Goal: Task Accomplishment & Management: Manage account settings

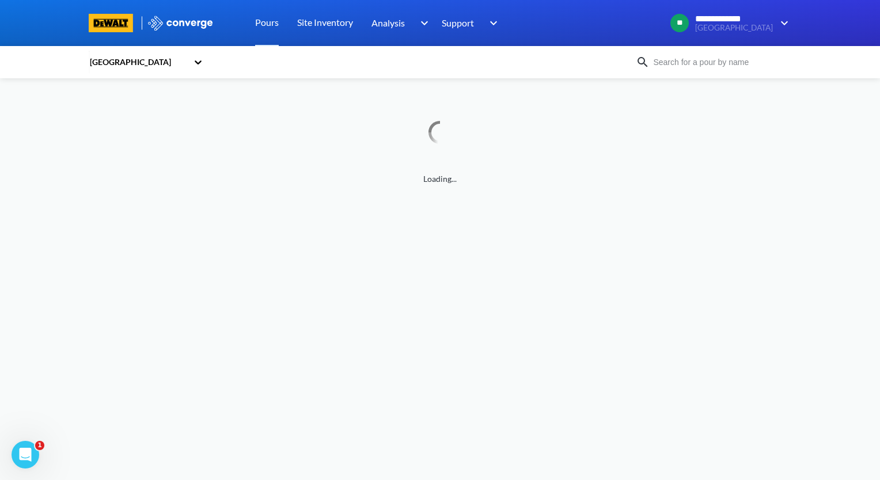
click at [47, 172] on div "**********" at bounding box center [440, 92] width 880 height 185
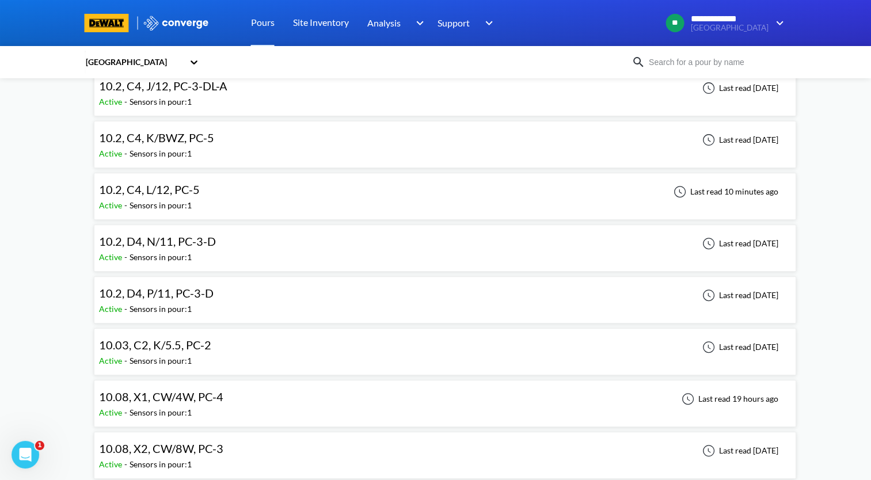
scroll to position [345, 0]
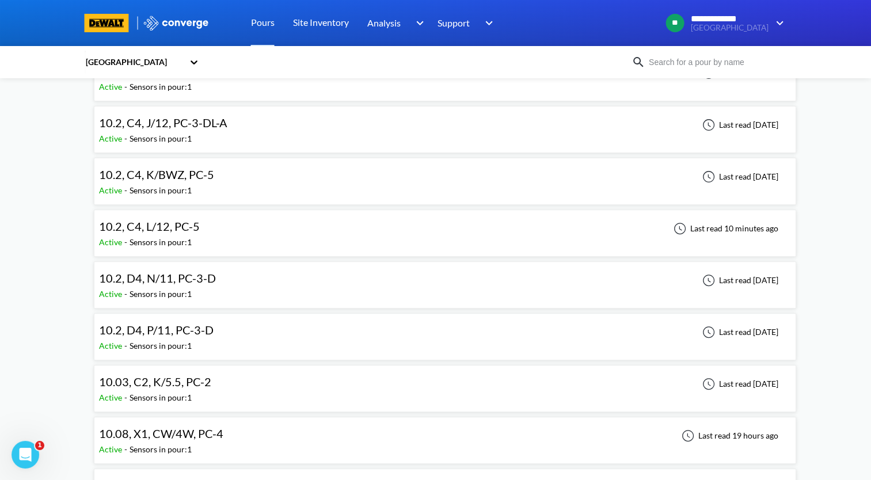
click at [227, 232] on div "10.2, C4, L/12, PC-5 Active - Sensors in pour: 1 Last read 10 minutes ago" at bounding box center [445, 233] width 692 height 37
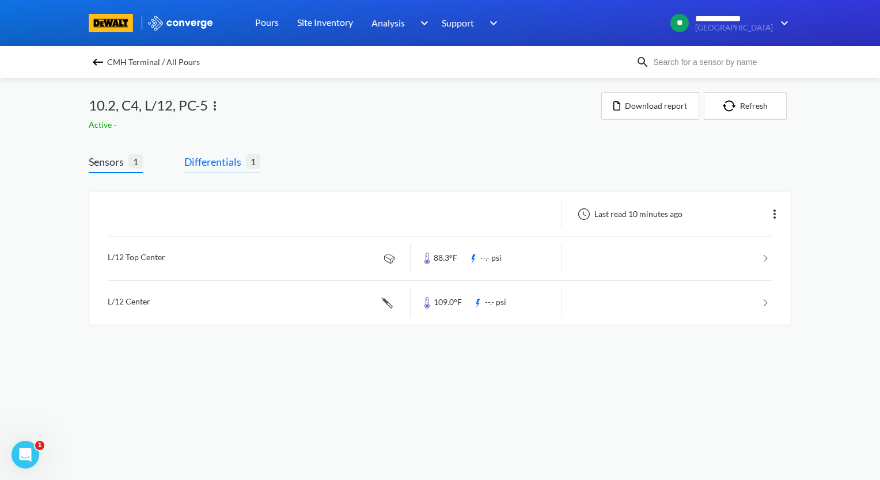
click at [229, 162] on span "Differentials" at bounding box center [215, 162] width 62 height 16
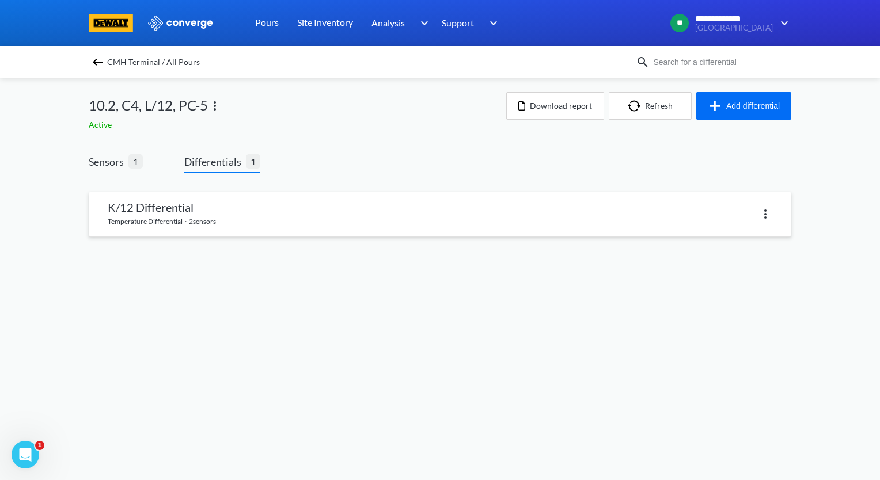
click at [197, 230] on link at bounding box center [439, 214] width 701 height 44
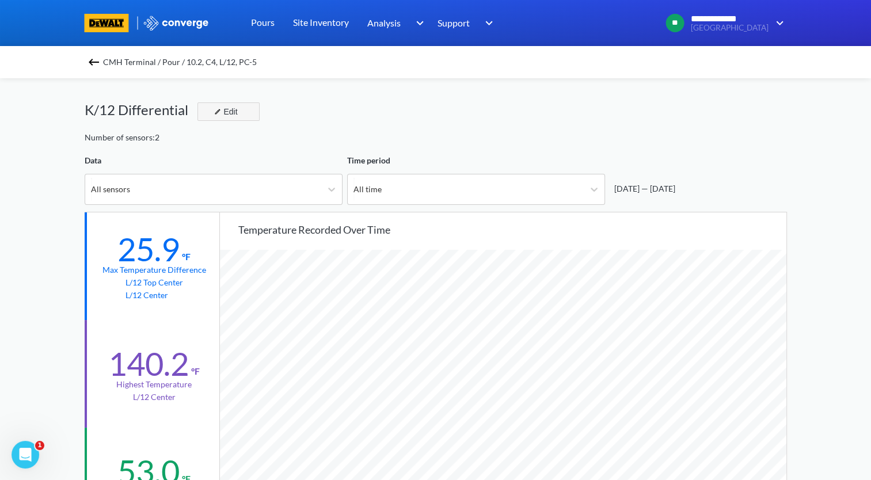
click at [234, 111] on div "Edit" at bounding box center [225, 112] width 30 height 14
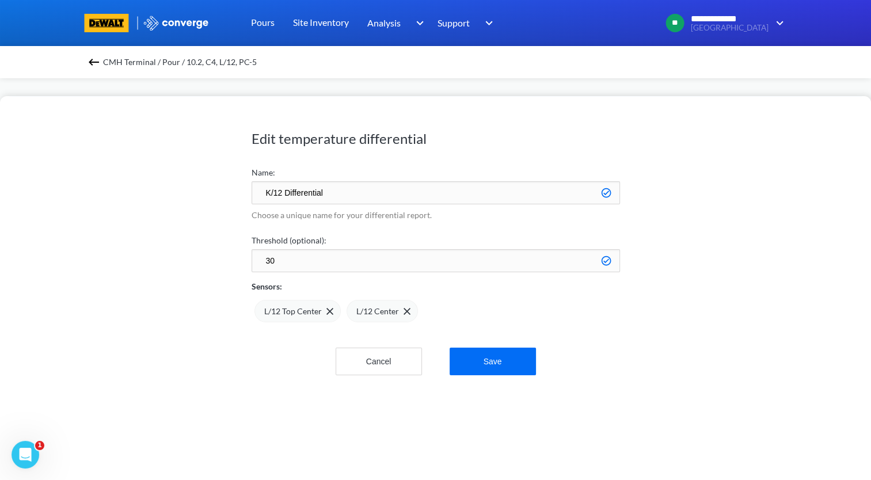
click at [272, 195] on input "K/12 Differential" at bounding box center [436, 192] width 368 height 23
type input "L/12 Differential"
click at [493, 357] on button "Save" at bounding box center [493, 362] width 86 height 28
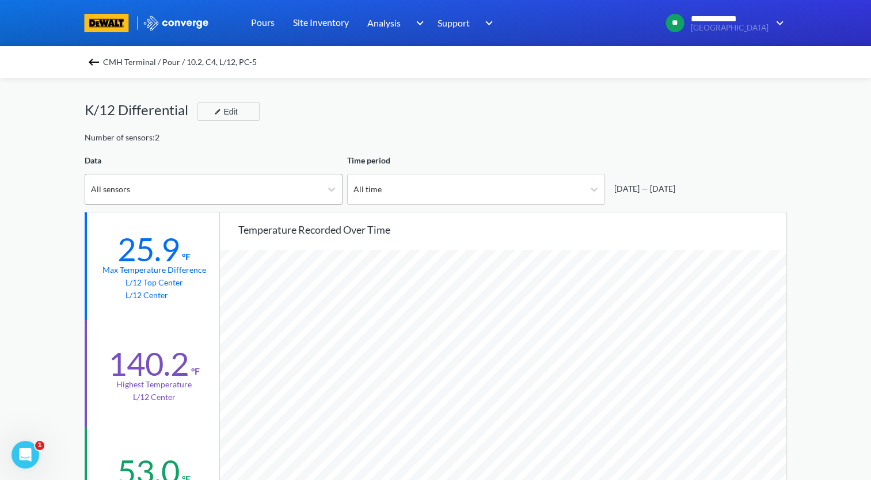
scroll to position [964, 870]
click at [100, 64] on img at bounding box center [94, 62] width 14 height 14
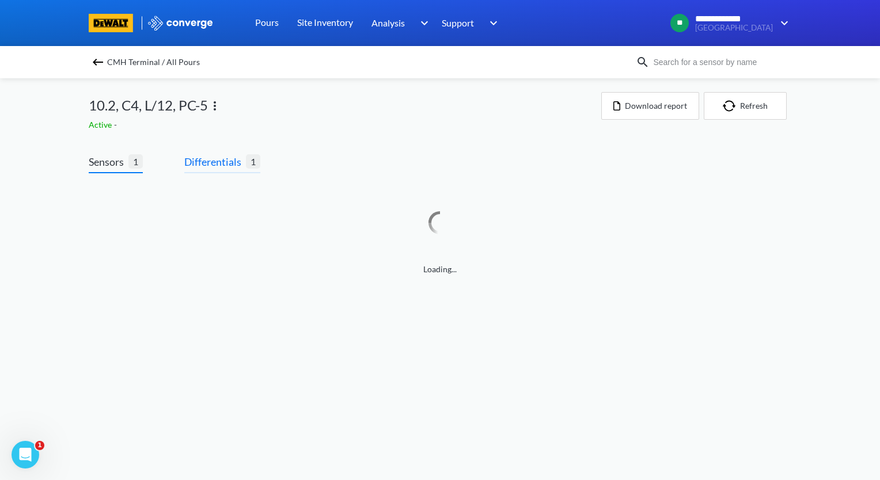
click at [199, 172] on span "Differentials 1" at bounding box center [222, 164] width 76 height 20
click at [233, 155] on span "Differentials" at bounding box center [215, 162] width 62 height 16
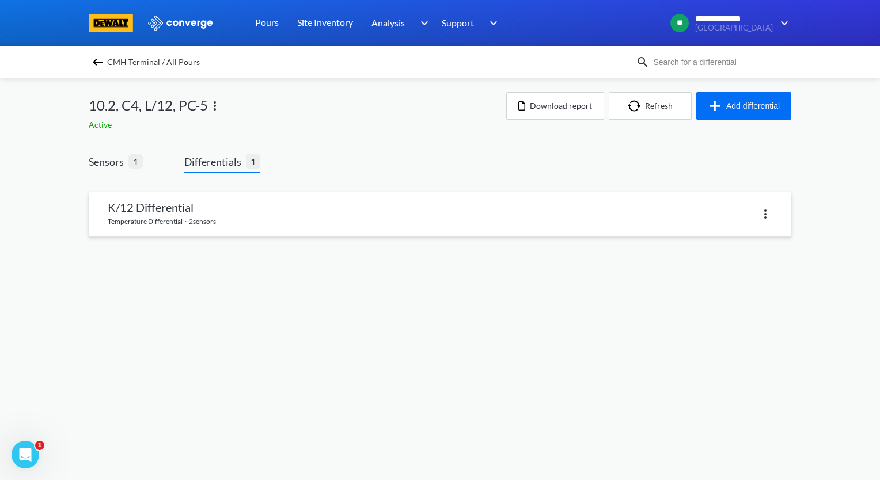
click at [210, 225] on link at bounding box center [439, 214] width 701 height 44
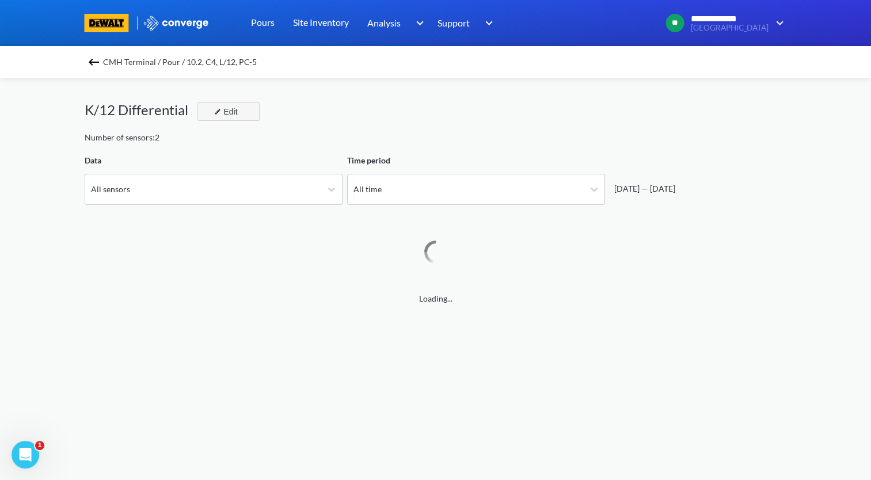
click at [256, 116] on button "Edit" at bounding box center [228, 111] width 62 height 18
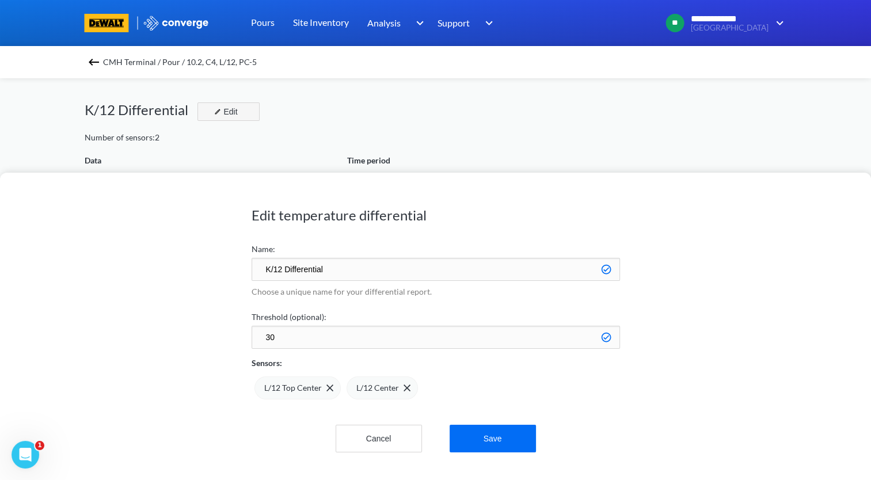
scroll to position [964, 870]
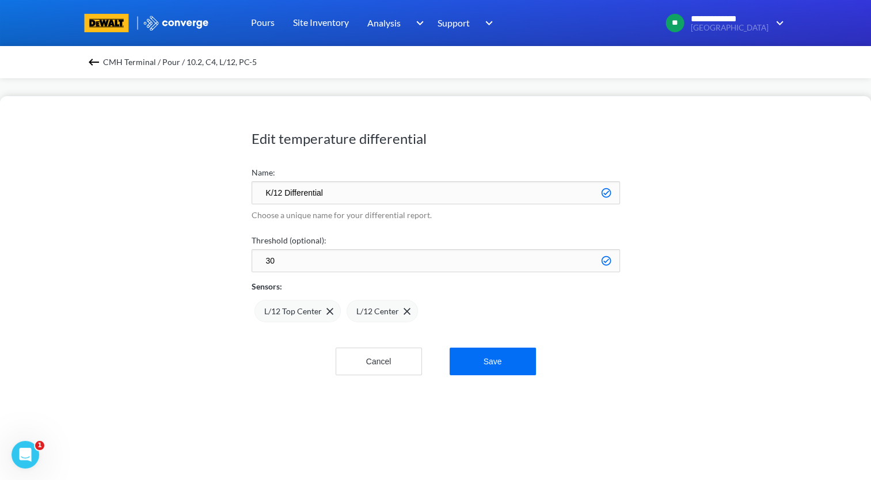
click at [270, 190] on input "K/12 Differential" at bounding box center [436, 192] width 368 height 23
type input "L/12 Differential"
click at [516, 356] on button "Save" at bounding box center [493, 362] width 86 height 28
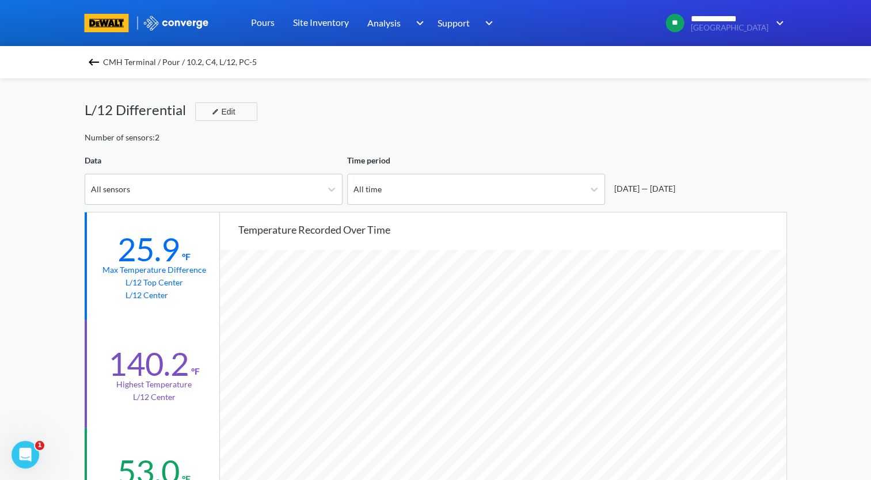
click at [95, 61] on img at bounding box center [94, 62] width 14 height 14
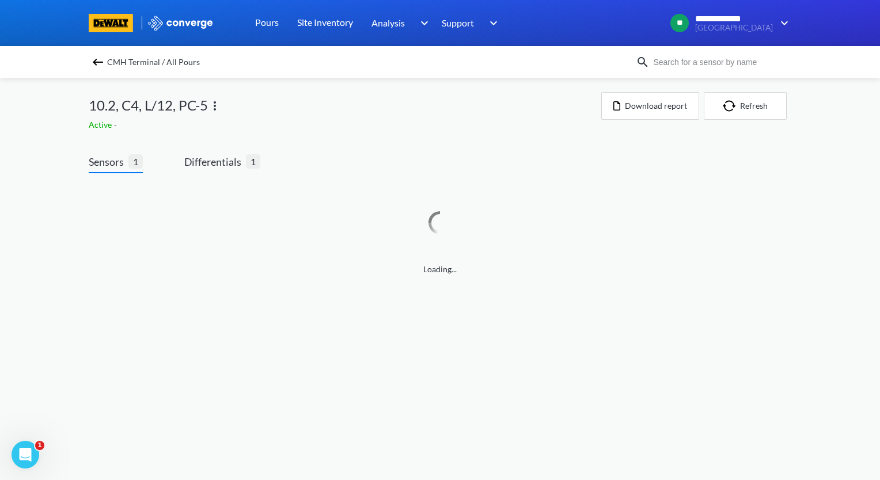
click at [95, 61] on img at bounding box center [98, 62] width 14 height 14
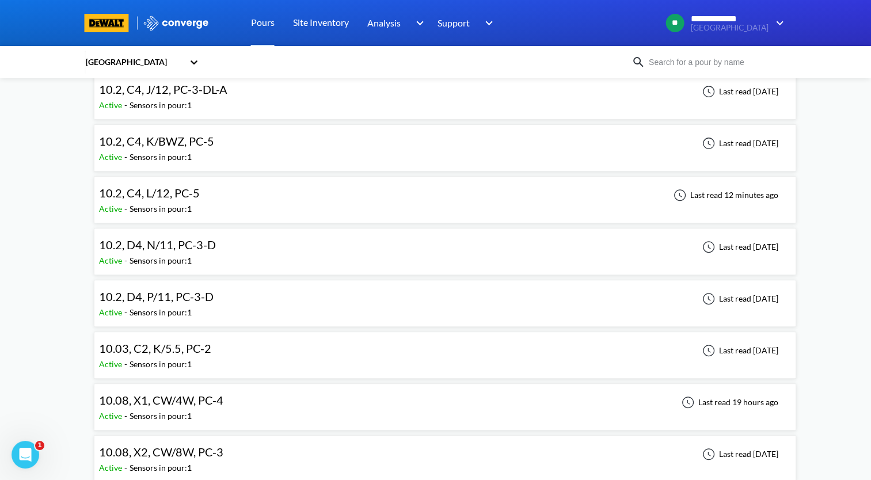
scroll to position [345, 0]
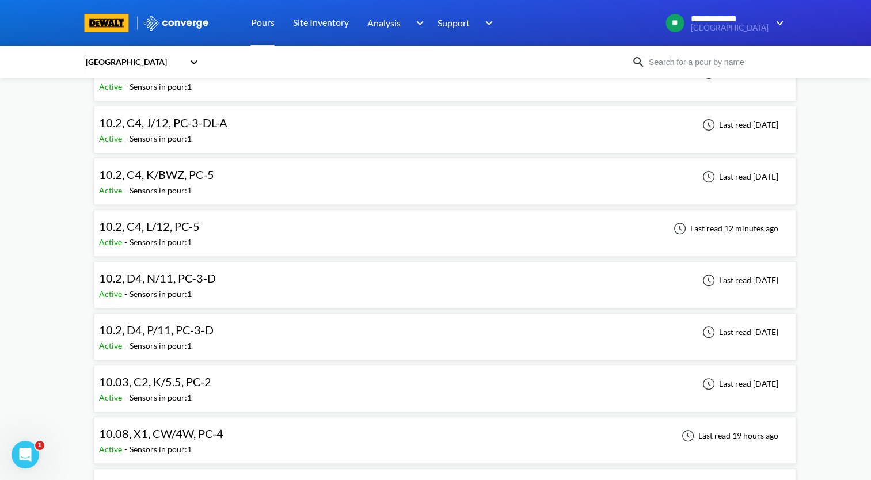
click at [260, 234] on div "10.2, C4, L/12, PC-5 Active - Sensors in pour: 1 Last read 12 minutes ago" at bounding box center [445, 233] width 692 height 37
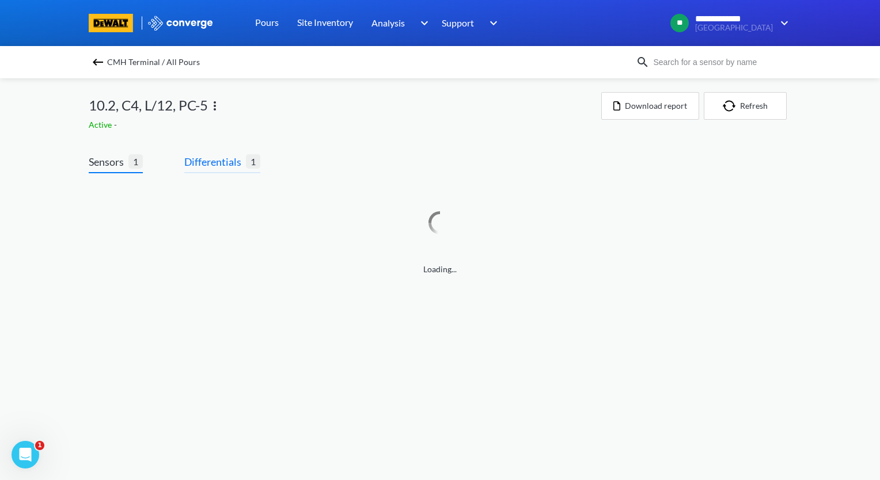
click at [236, 169] on span "Differentials" at bounding box center [215, 162] width 62 height 16
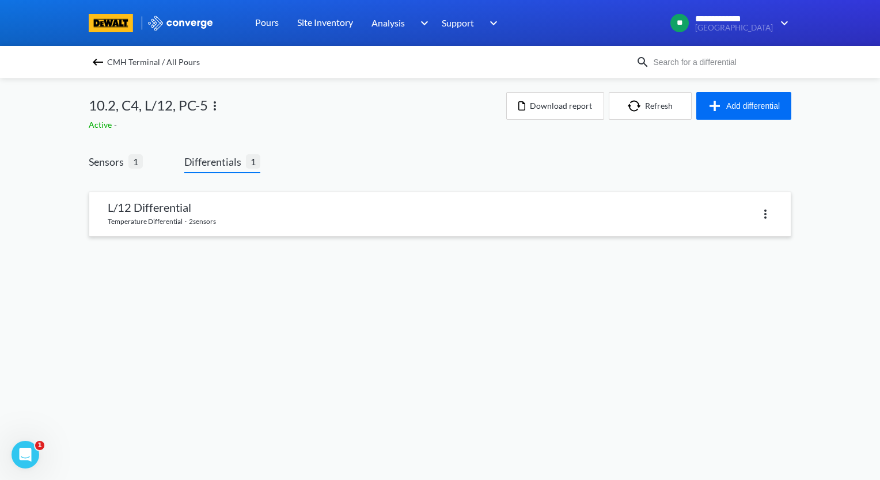
click at [223, 220] on link at bounding box center [439, 214] width 701 height 44
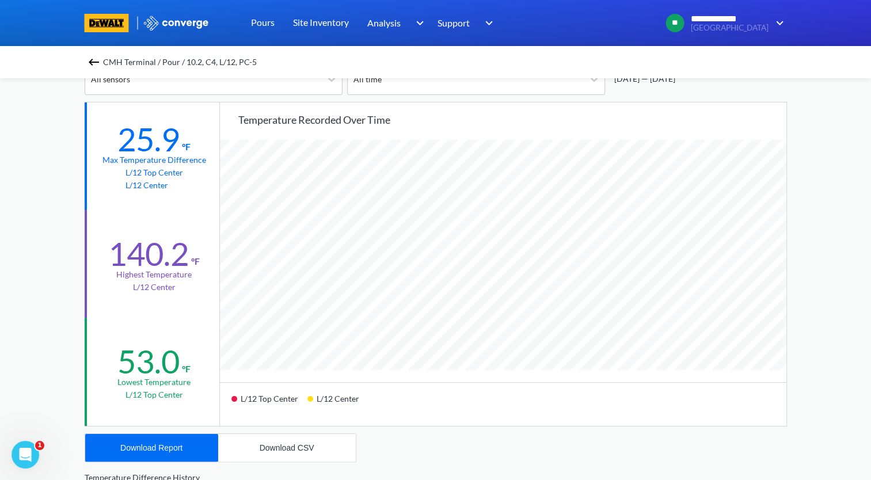
scroll to position [230, 0]
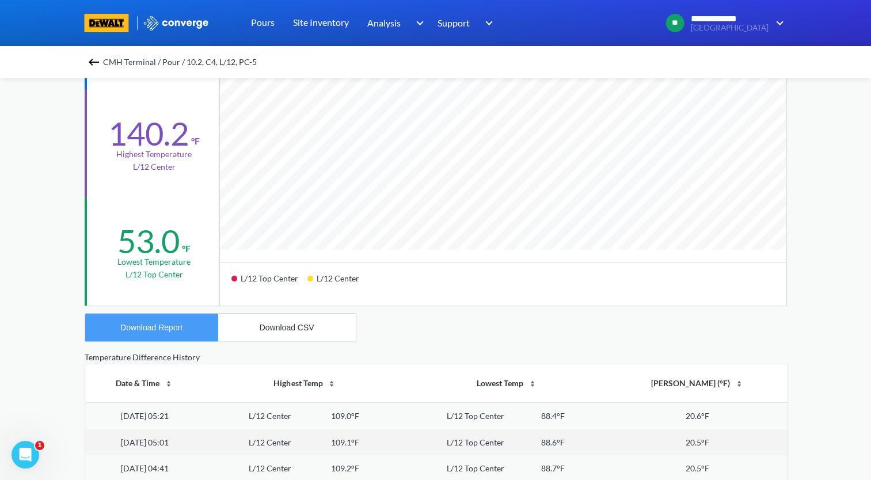
click at [176, 321] on button "Download Report" at bounding box center [151, 328] width 133 height 28
click at [97, 62] on img at bounding box center [94, 62] width 14 height 14
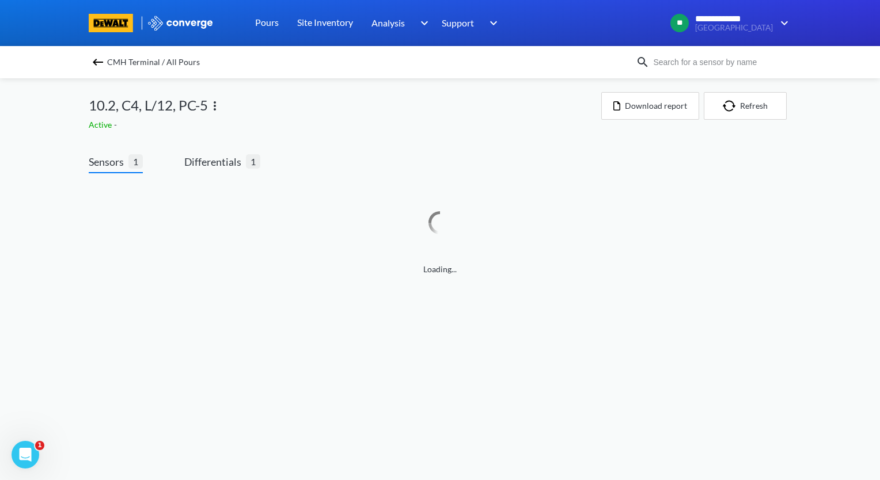
click at [219, 111] on img at bounding box center [215, 106] width 14 height 14
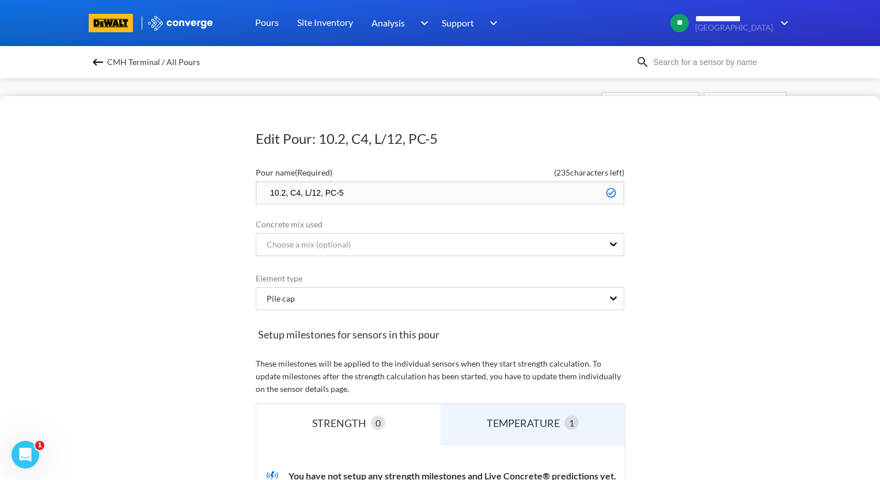
click at [264, 189] on input "10.2, C4, L/12, PC-5" at bounding box center [440, 192] width 368 height 23
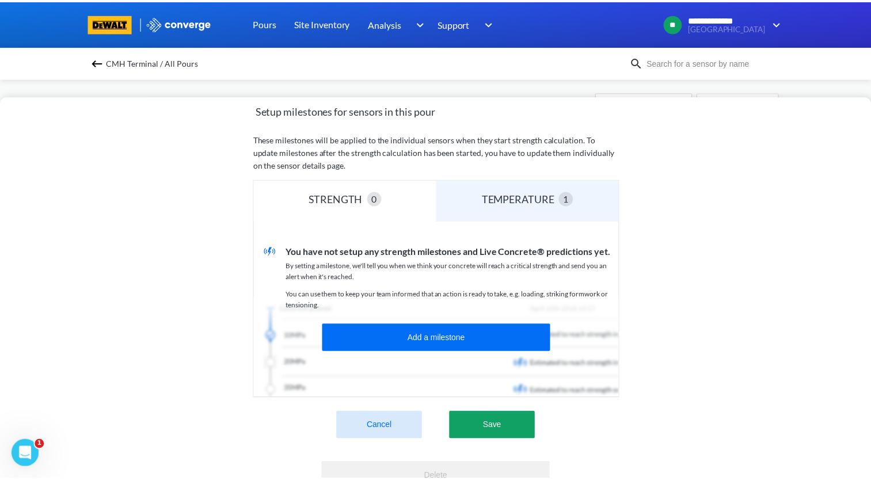
scroll to position [285, 0]
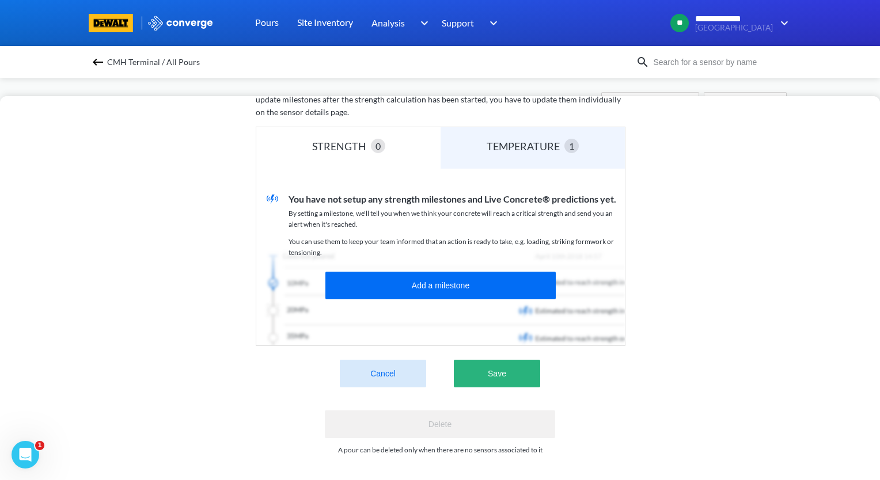
type input "zzz.10.2, C4, L/12, PC-5"
click at [505, 363] on button "Save" at bounding box center [497, 374] width 86 height 28
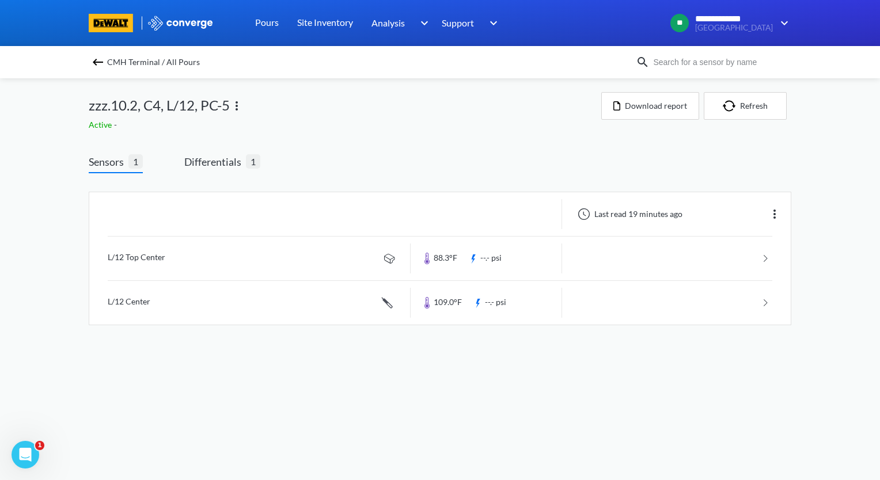
click at [94, 59] on img at bounding box center [98, 62] width 14 height 14
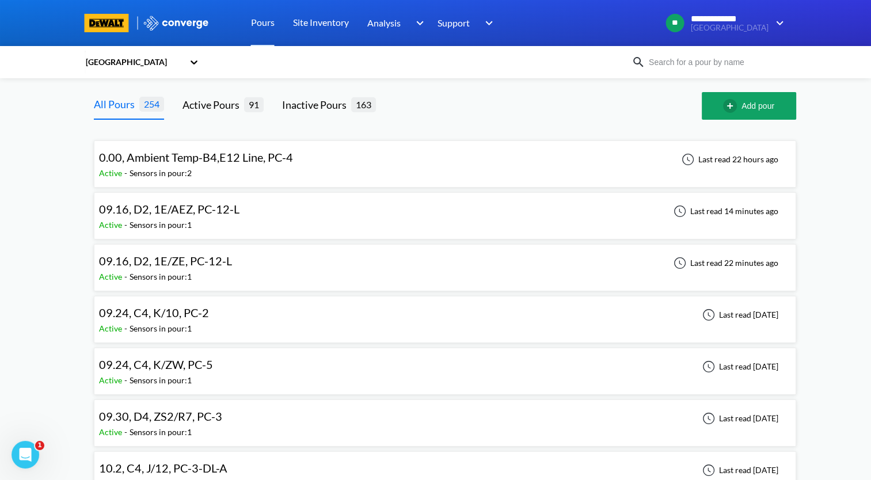
click at [268, 267] on div "09.16, D2, 1E/ZE, PC-12-L Active - Sensors in pour: 1 Last read 22 minutes ago" at bounding box center [445, 267] width 692 height 37
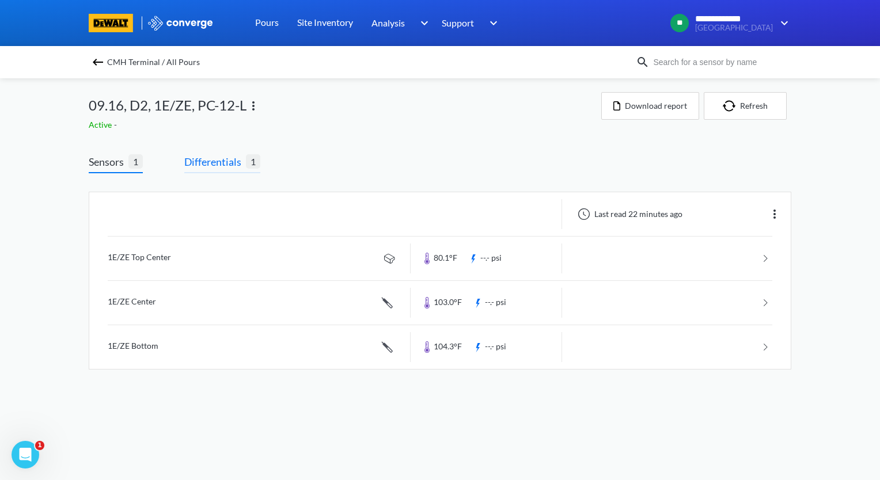
click at [214, 165] on span "Differentials" at bounding box center [215, 162] width 62 height 16
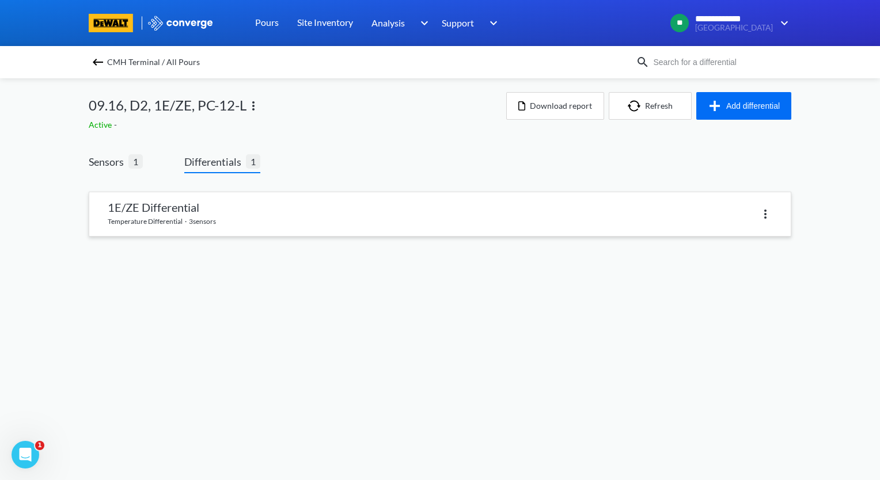
click at [244, 213] on link at bounding box center [439, 214] width 701 height 44
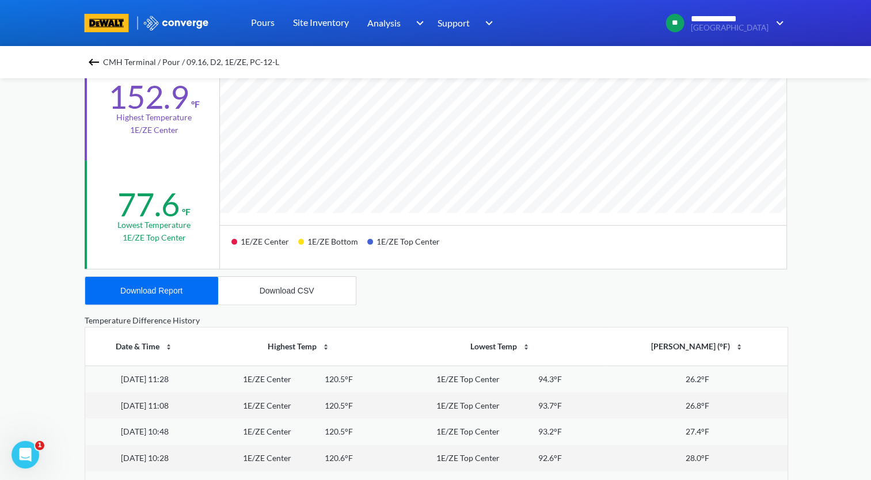
scroll to position [288, 0]
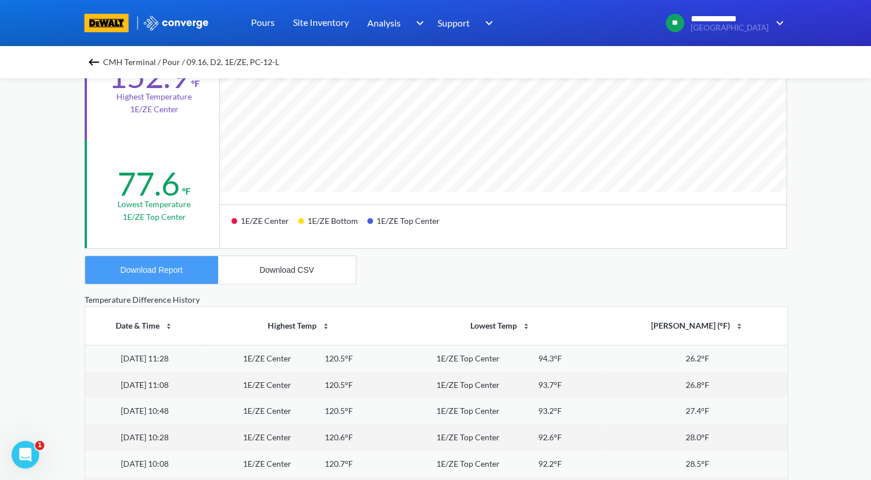
click at [176, 273] on div "Download Report" at bounding box center [151, 269] width 62 height 9
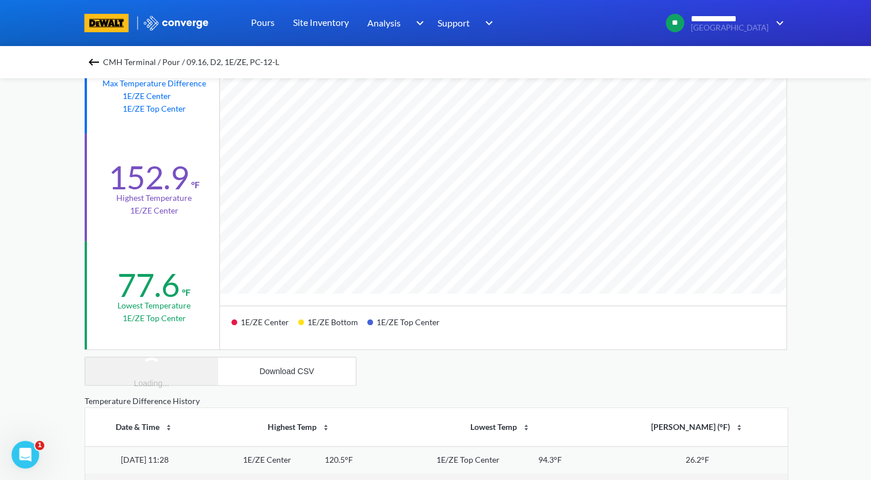
scroll to position [115, 0]
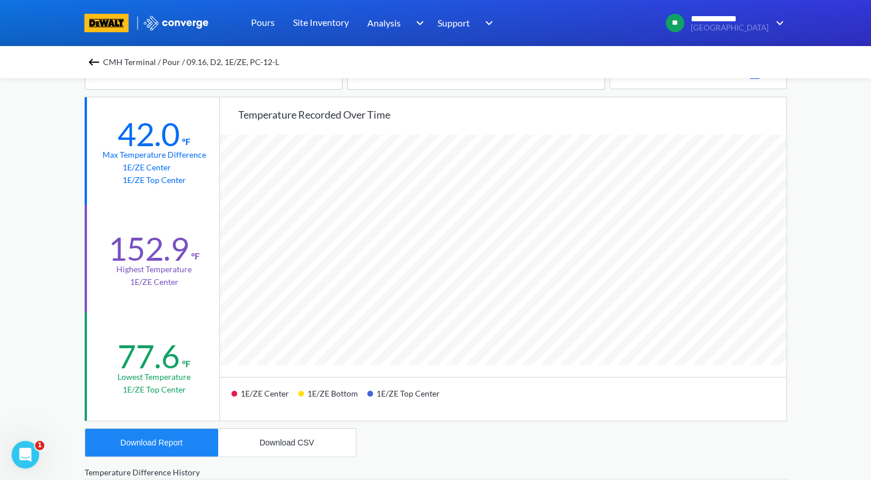
click at [99, 60] on img at bounding box center [94, 62] width 14 height 14
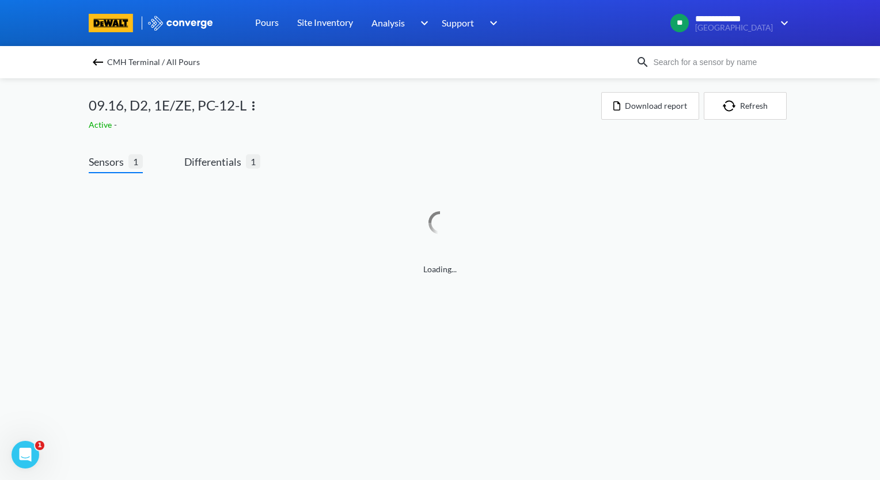
click at [252, 107] on img at bounding box center [253, 106] width 14 height 14
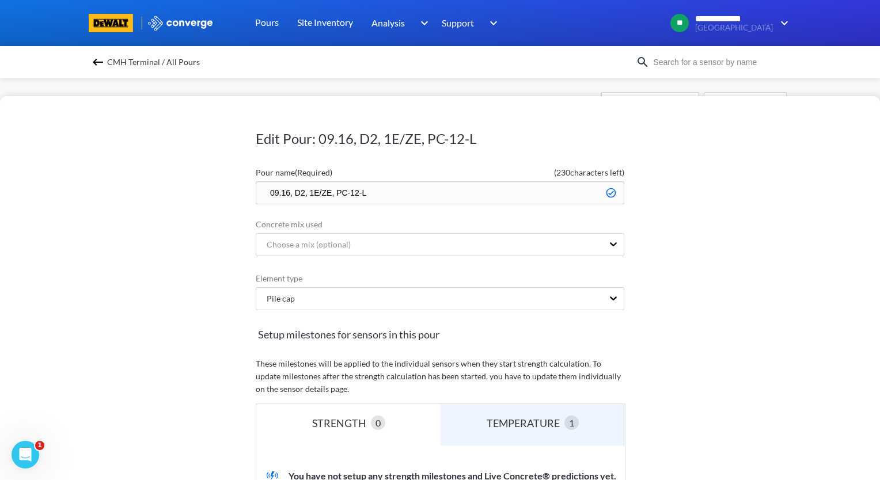
click at [263, 192] on input "09.16, D2, 1E/ZE, PC-12-L" at bounding box center [440, 192] width 368 height 23
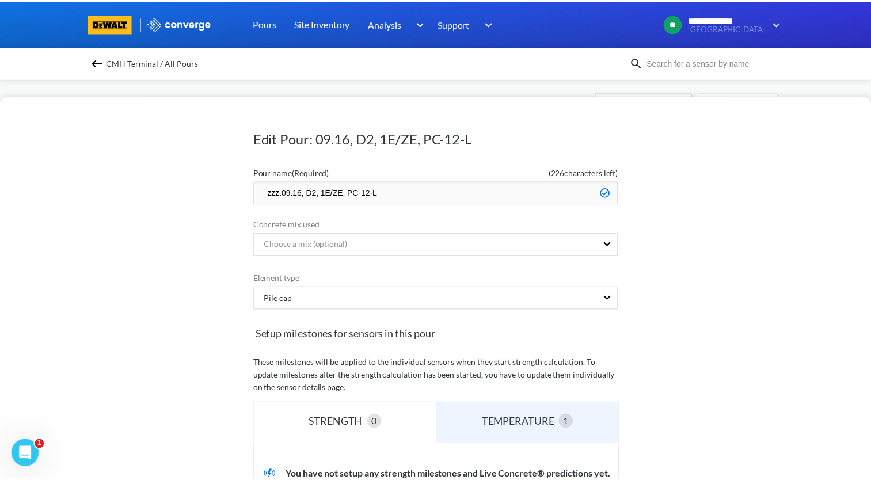
scroll to position [285, 0]
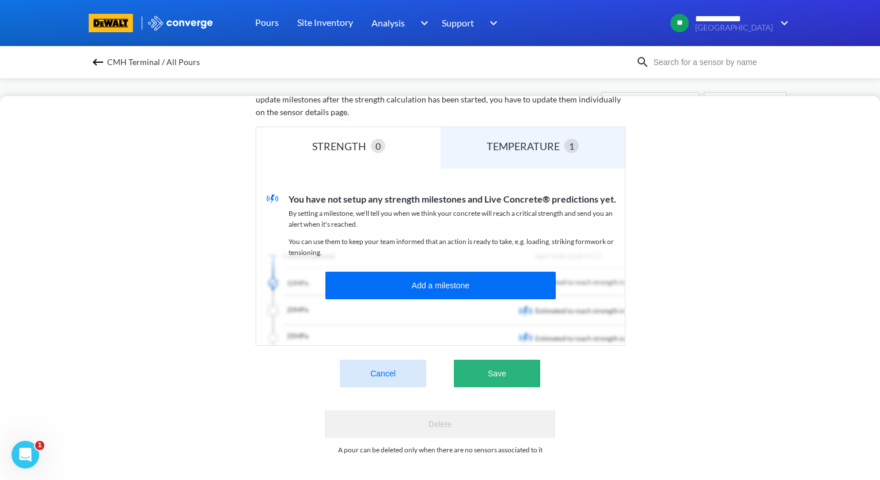
type input "zzz.09.16, D2, 1E/ZE, PC-12-L"
click at [508, 360] on button "Save" at bounding box center [497, 374] width 86 height 28
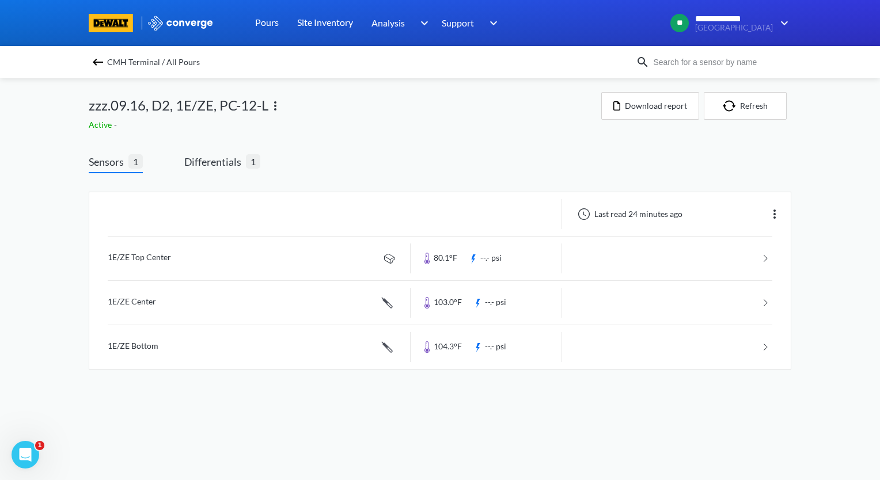
click at [102, 63] on img at bounding box center [98, 62] width 14 height 14
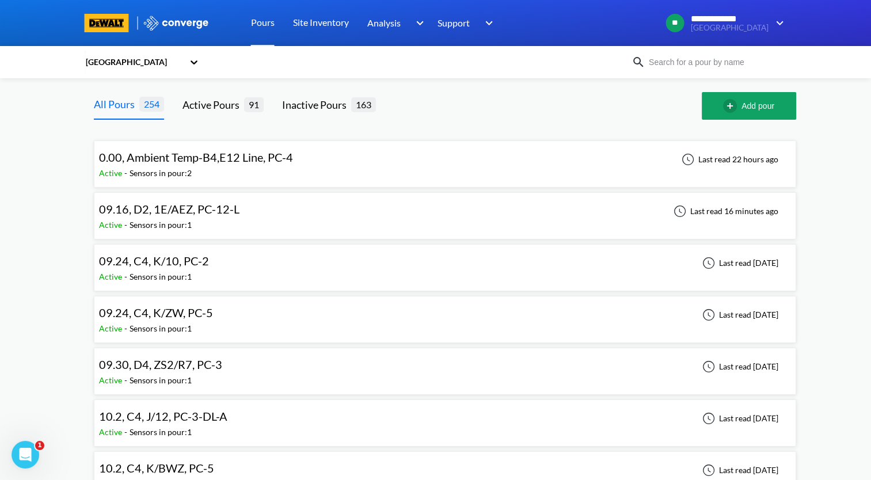
click at [213, 219] on div "Active - Sensors in pour: 1" at bounding box center [172, 225] width 146 height 13
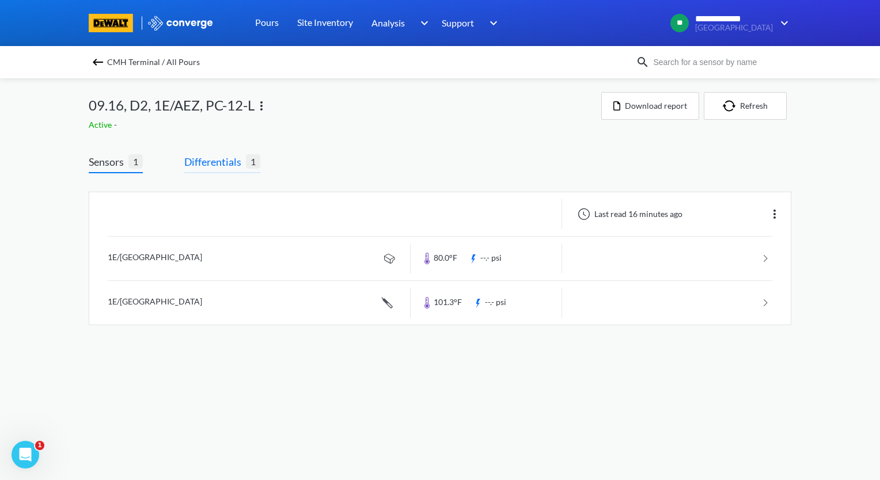
click at [218, 162] on span "Differentials" at bounding box center [215, 162] width 62 height 16
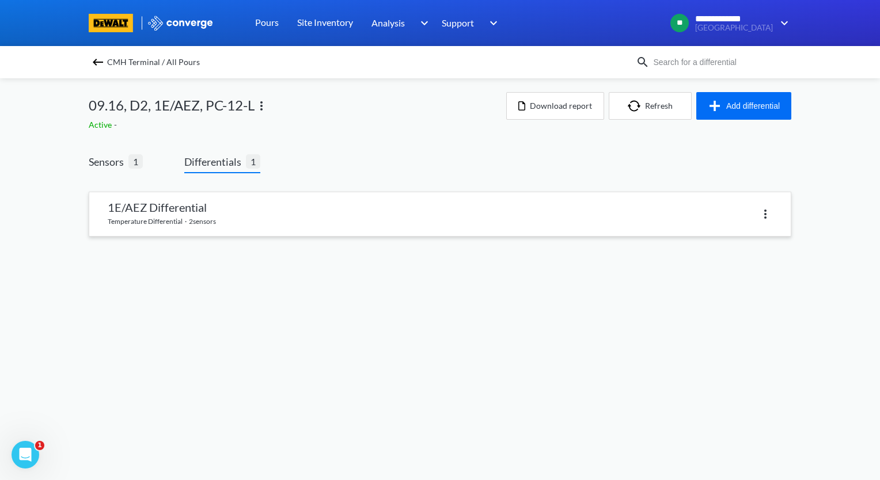
click at [215, 210] on link at bounding box center [439, 214] width 701 height 44
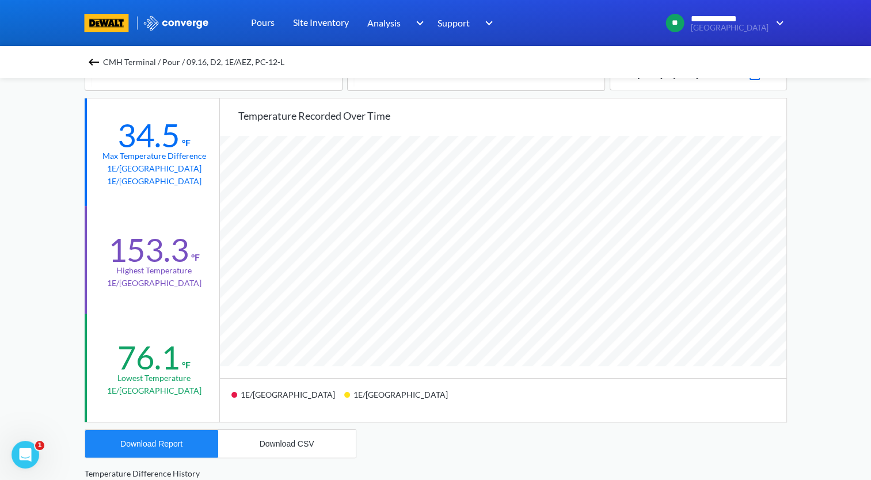
scroll to position [173, 0]
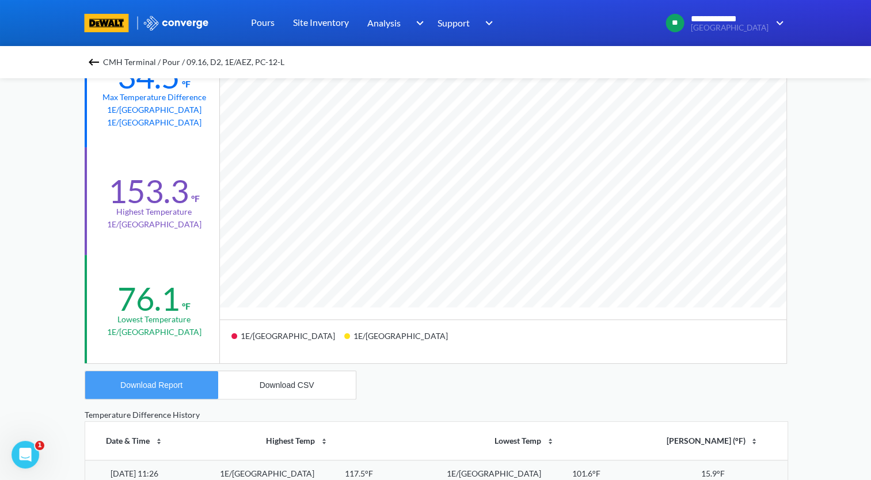
click at [166, 388] on div "Download Report" at bounding box center [151, 385] width 62 height 9
click at [96, 63] on img at bounding box center [94, 62] width 14 height 14
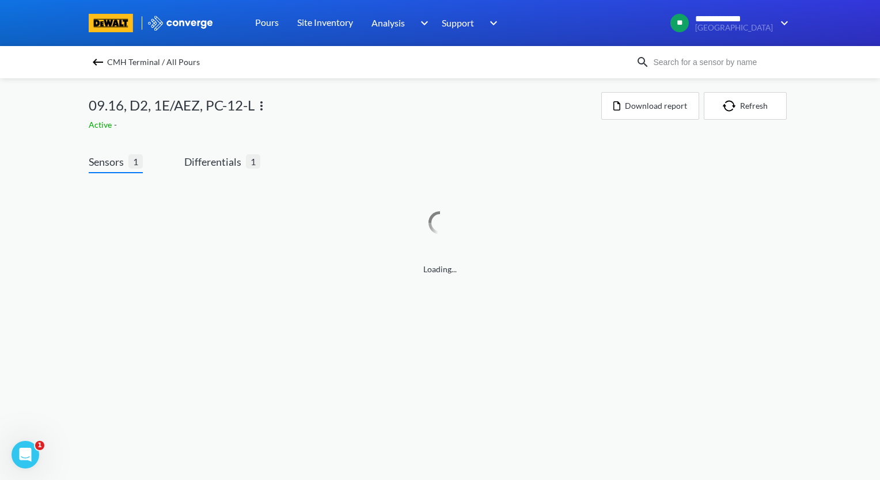
click at [267, 110] on img at bounding box center [261, 106] width 14 height 14
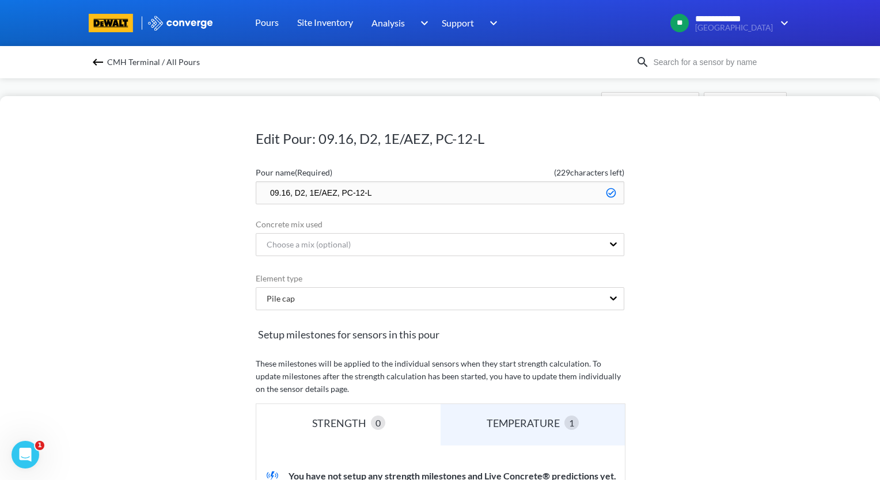
click at [262, 191] on input "09.16, D2, 1E/AEZ, PC-12-L" at bounding box center [440, 192] width 368 height 23
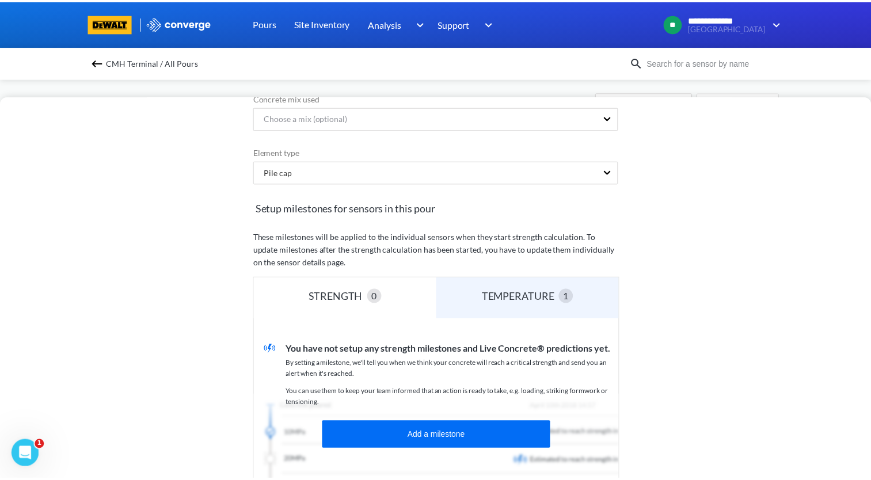
scroll to position [285, 0]
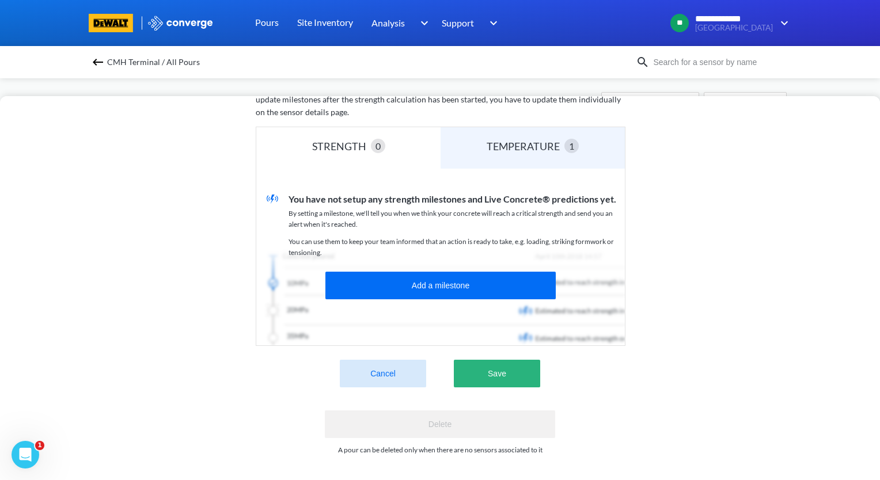
type input "zzz.09.16, D2, 1E/AEZ, PC-12-L"
click at [495, 364] on button "Save" at bounding box center [497, 374] width 86 height 28
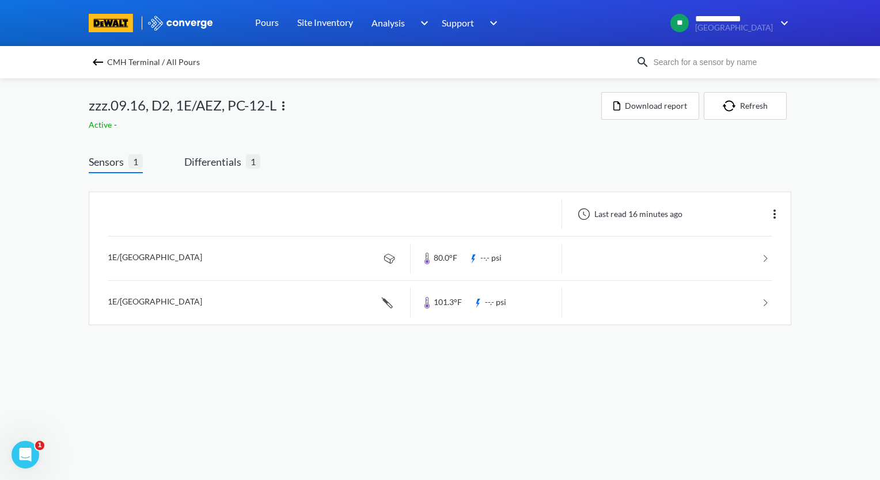
click at [98, 65] on img at bounding box center [98, 62] width 14 height 14
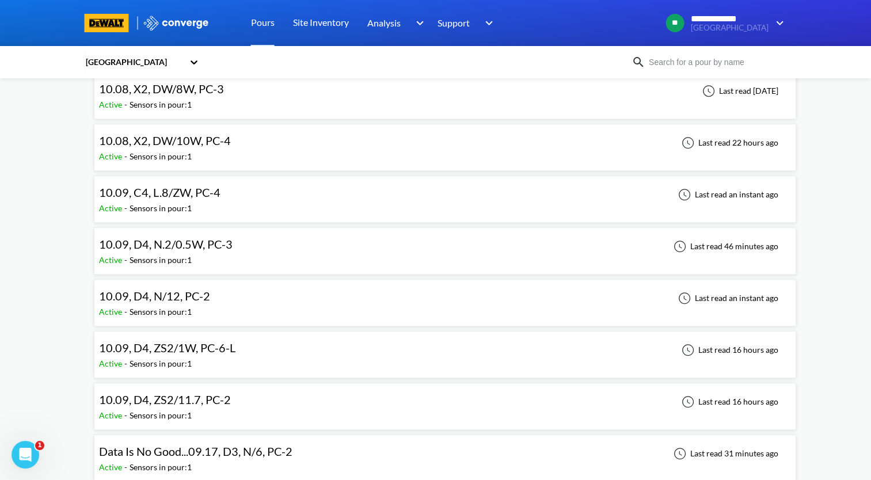
scroll to position [691, 0]
click at [230, 409] on div "Active - Sensors in pour: 1" at bounding box center [168, 415] width 138 height 13
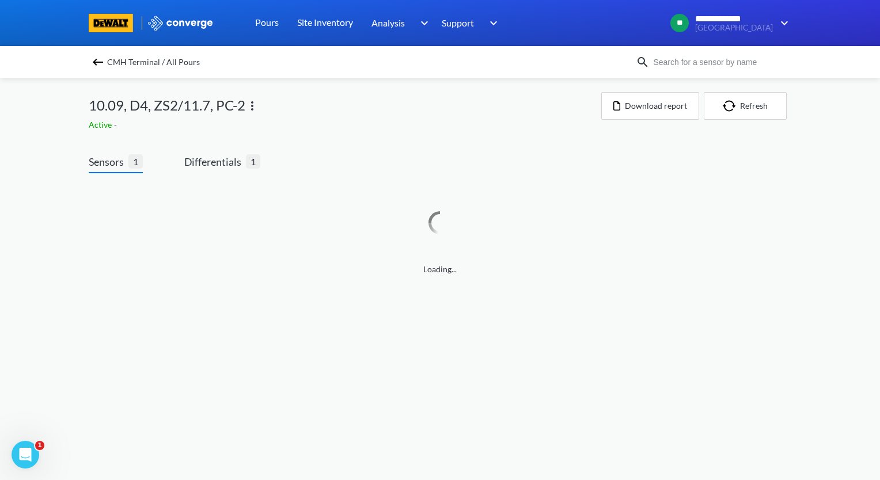
click at [254, 108] on img at bounding box center [252, 106] width 14 height 14
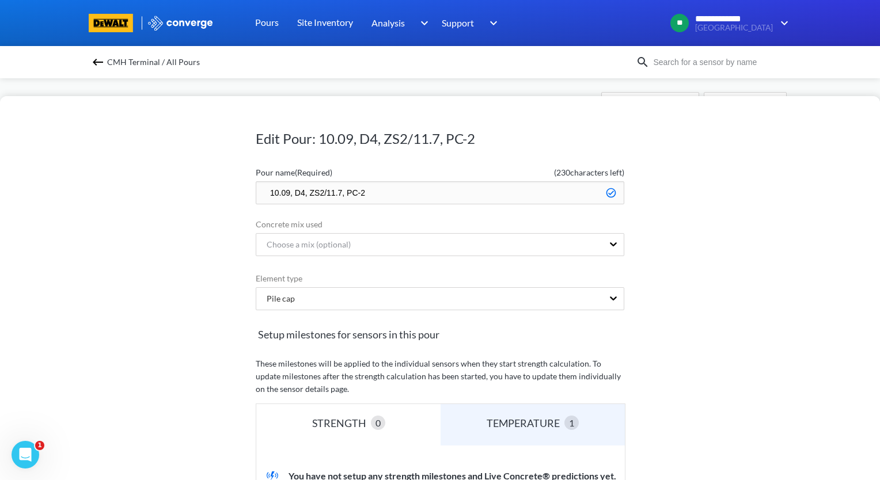
drag, startPoint x: 286, startPoint y: 193, endPoint x: 238, endPoint y: 193, distance: 47.8
click at [235, 200] on div "Edit Pour: 10.09, D4, ZS2/11.7, PC-2 Pour name (Required) ( 230 characters left…" at bounding box center [440, 288] width 880 height 384
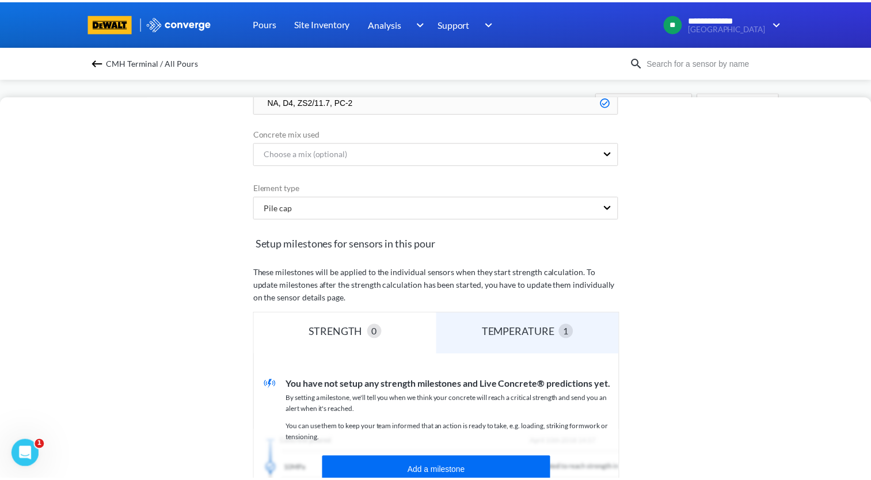
scroll to position [230, 0]
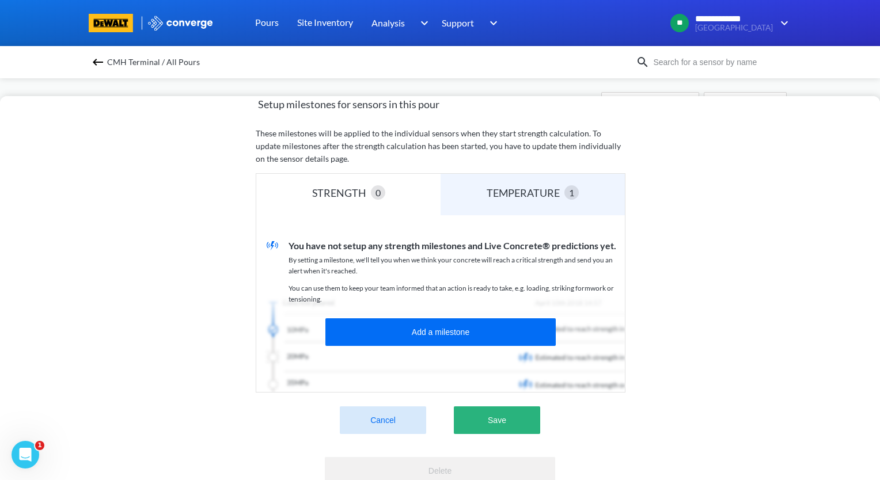
type input "NA, D4, ZS2/11.7, PC-2"
click at [523, 421] on button "Save" at bounding box center [497, 420] width 86 height 28
click at [494, 421] on button "Save" at bounding box center [497, 420] width 86 height 28
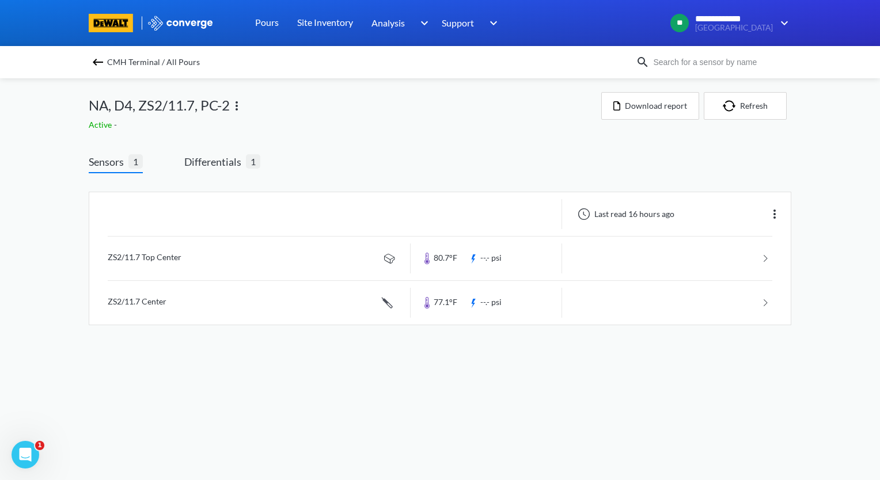
click at [92, 61] on img at bounding box center [98, 62] width 14 height 14
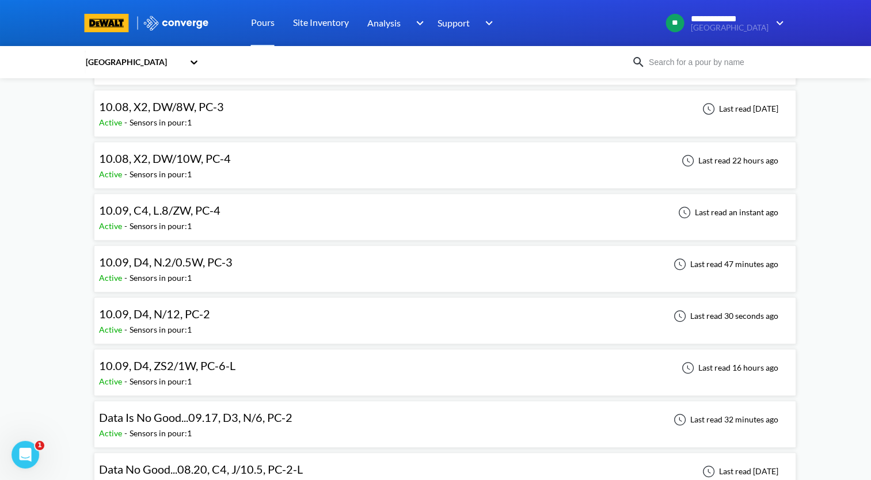
scroll to position [691, 0]
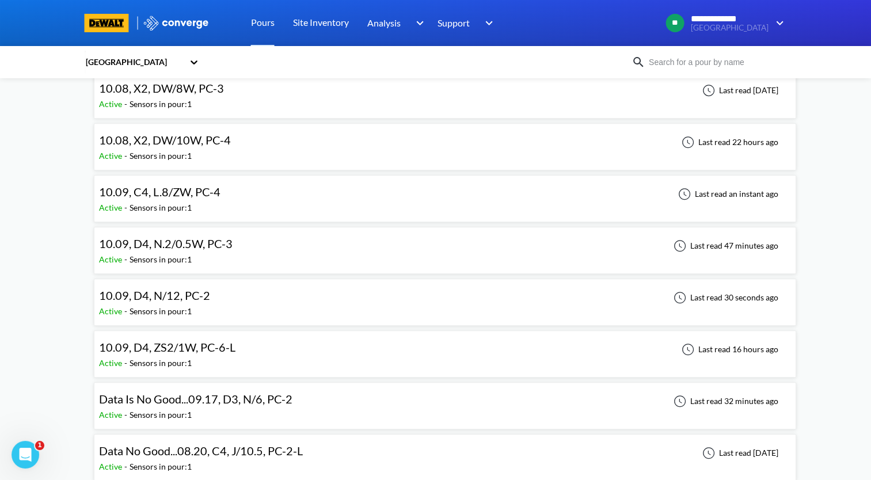
click at [227, 349] on span "10.09, D4, ZS2/1W, PC-6-L" at bounding box center [167, 347] width 136 height 14
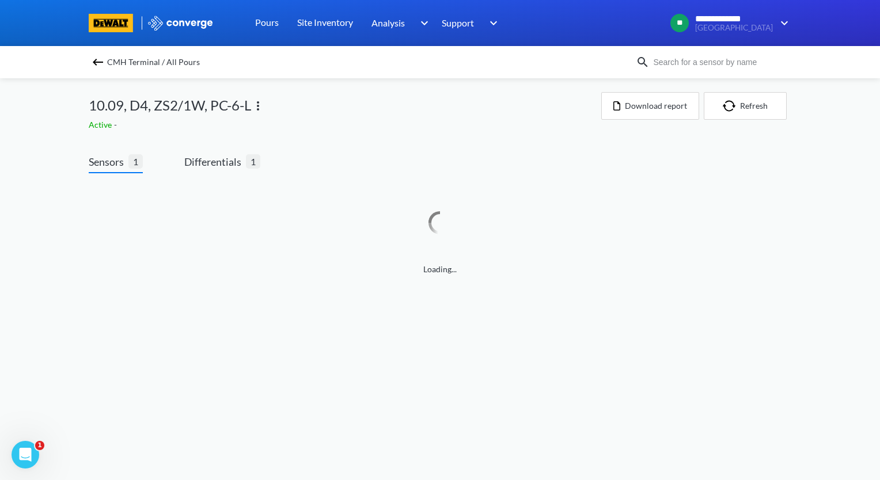
click at [261, 105] on img at bounding box center [258, 106] width 14 height 14
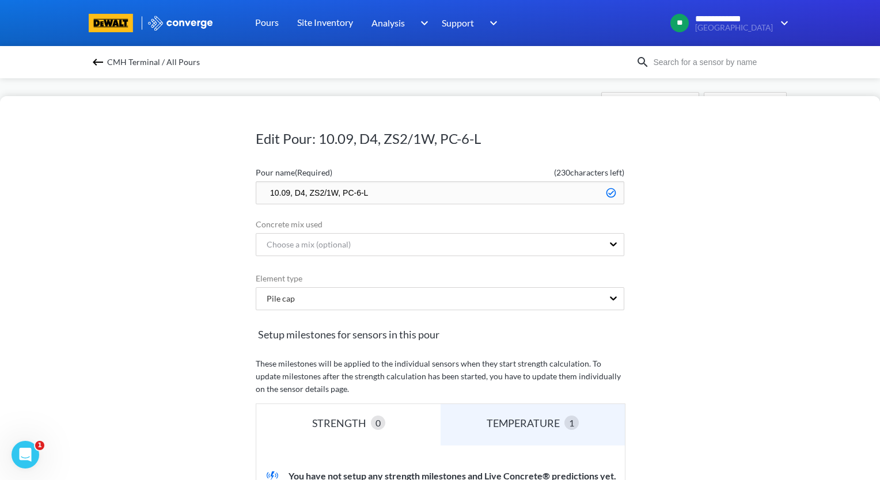
drag, startPoint x: 284, startPoint y: 191, endPoint x: 235, endPoint y: 201, distance: 49.9
click at [235, 201] on div "Edit Pour: 10.09, D4, ZS2/1W, PC-6-L Pour name (Required) ( 230 characters left…" at bounding box center [440, 288] width 880 height 384
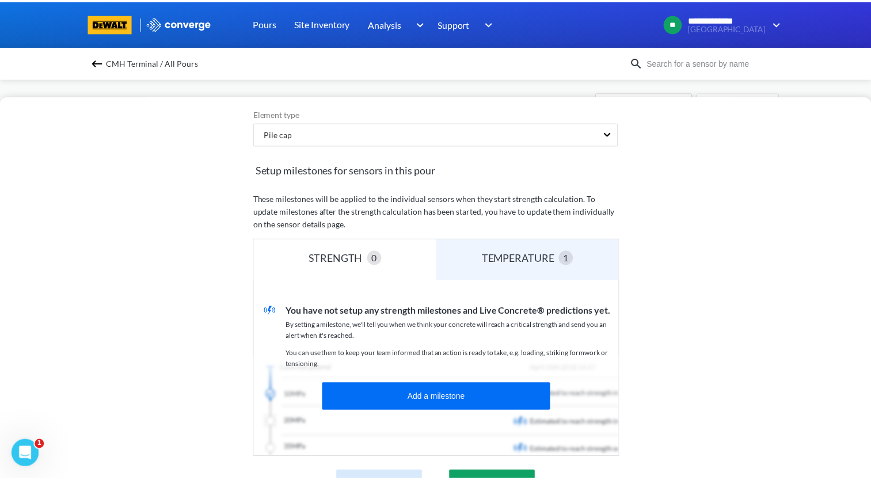
scroll to position [230, 0]
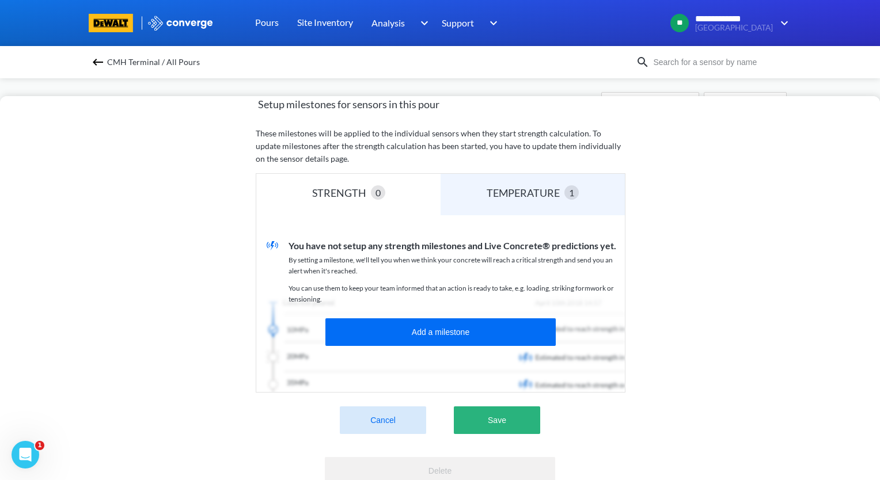
type input "NA, D4, ZS2/1W, PC-6-L"
click at [511, 418] on button "Save" at bounding box center [497, 420] width 86 height 28
click at [520, 431] on button "Save" at bounding box center [497, 420] width 86 height 28
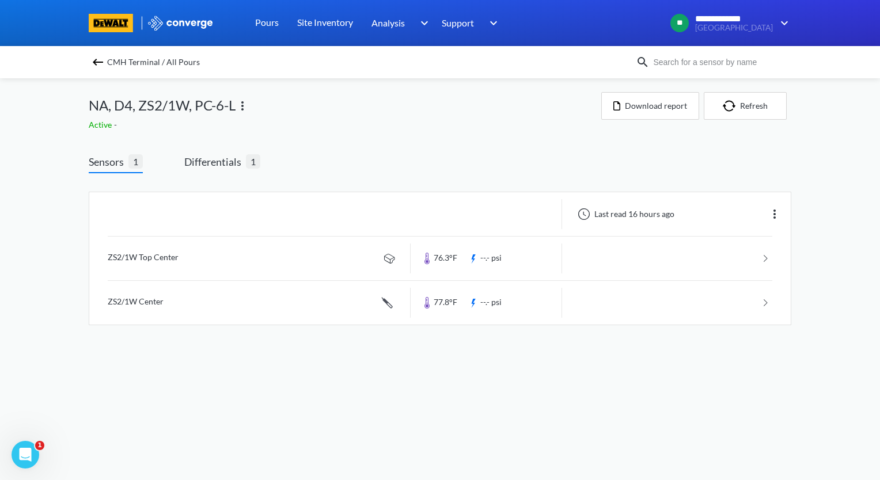
click at [96, 58] on img at bounding box center [98, 62] width 14 height 14
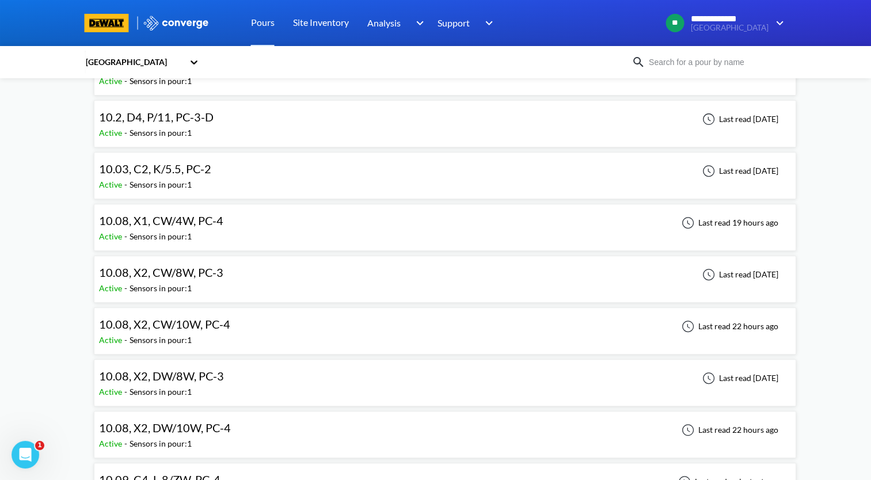
scroll to position [461, 0]
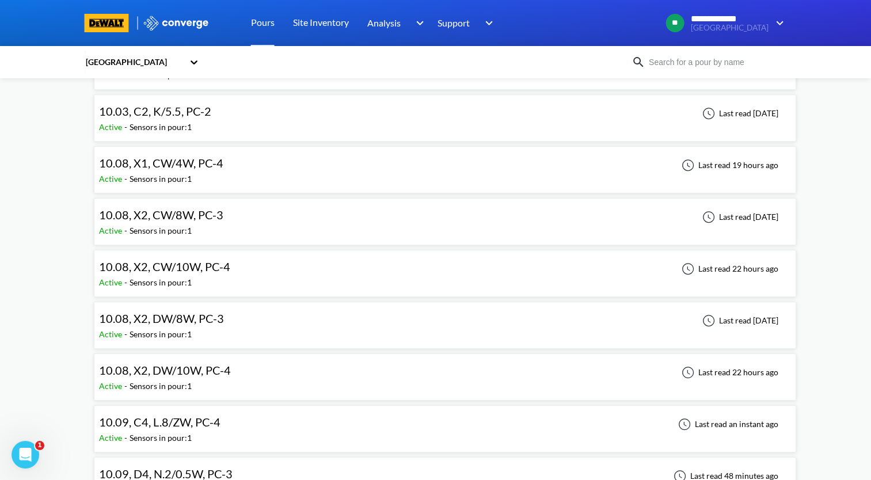
click at [220, 276] on div "Active - Sensors in pour: 1" at bounding box center [167, 282] width 137 height 13
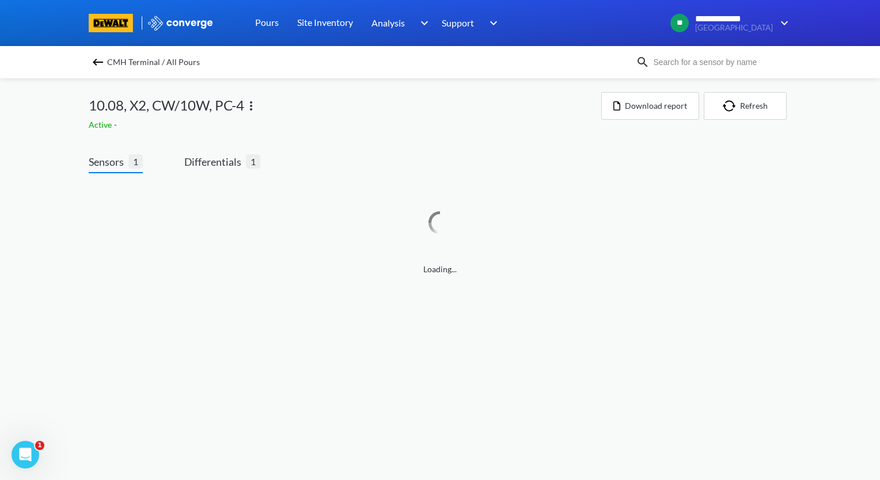
click at [250, 109] on img at bounding box center [251, 106] width 14 height 14
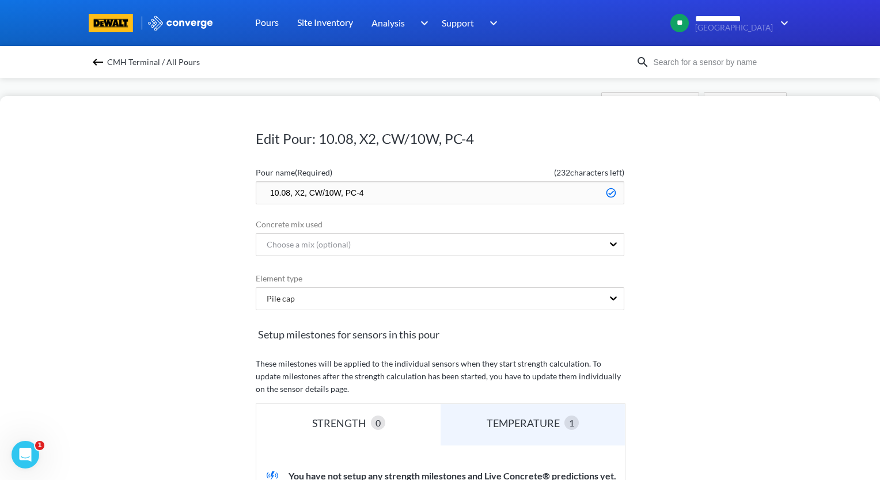
click at [95, 61] on img at bounding box center [98, 62] width 14 height 14
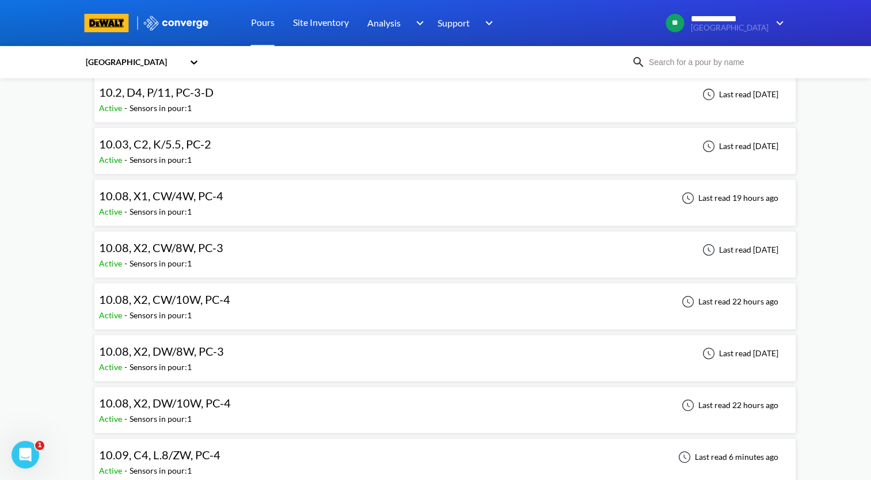
scroll to position [576, 0]
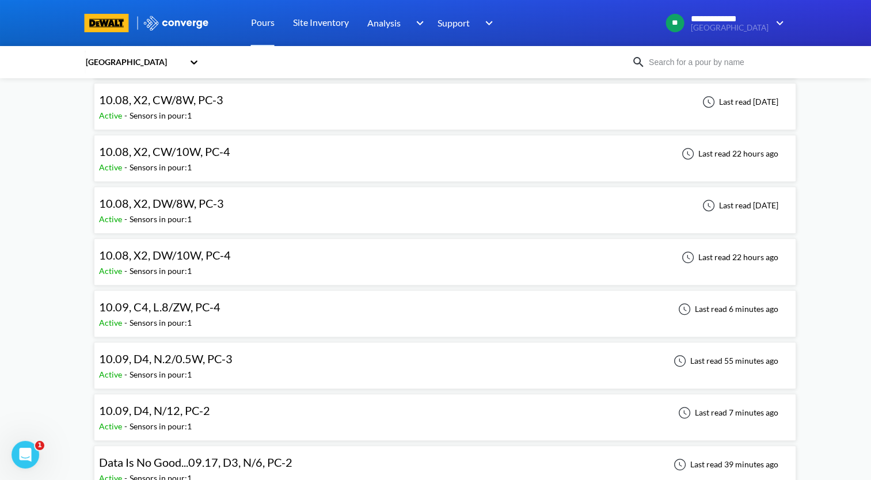
click at [504, 163] on div "10.08, X2, CW/10W, PC-4 Active - Sensors in pour: 1 Last read 22 hours ago" at bounding box center [445, 158] width 692 height 37
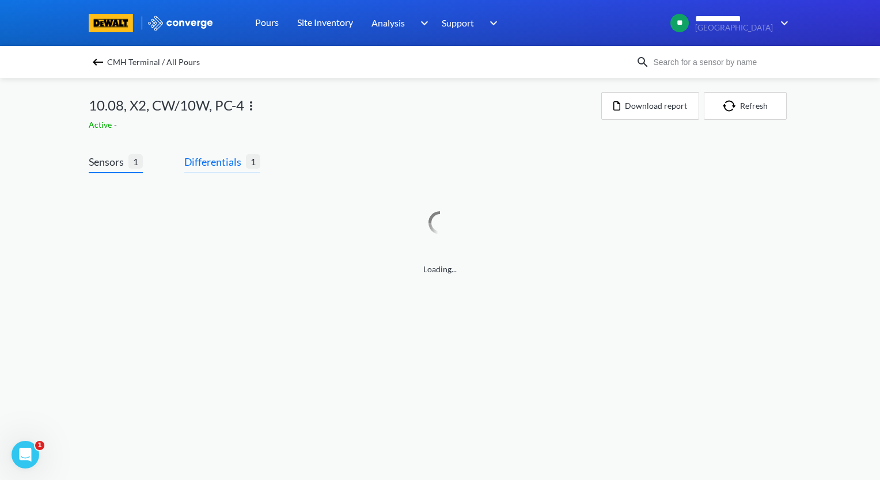
click at [203, 166] on span "Differentials" at bounding box center [215, 162] width 62 height 16
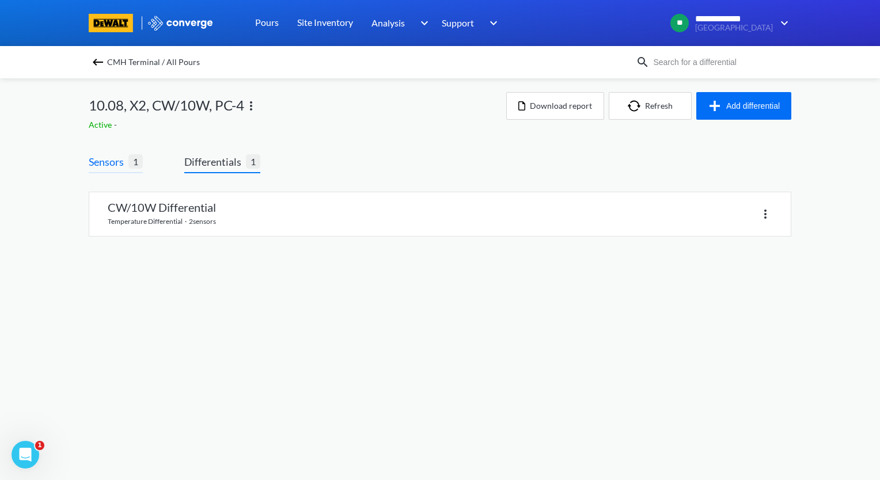
click at [101, 161] on span "Sensors" at bounding box center [109, 162] width 40 height 16
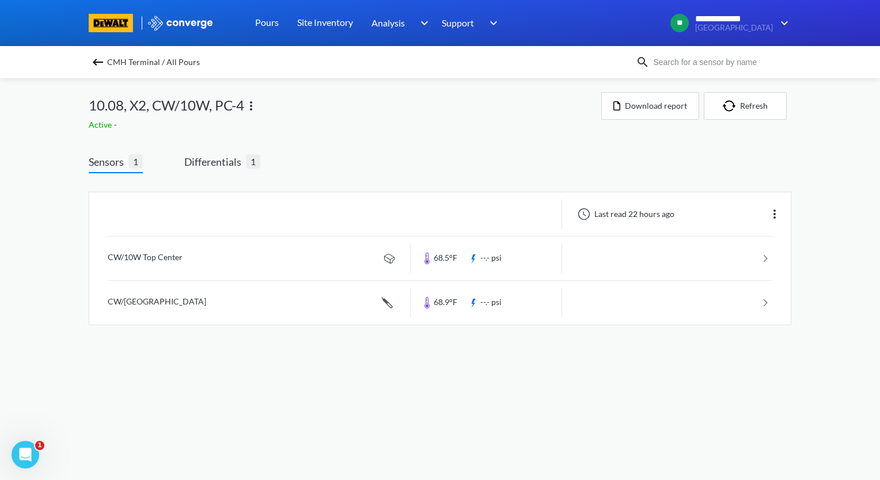
click at [253, 105] on img at bounding box center [251, 106] width 14 height 14
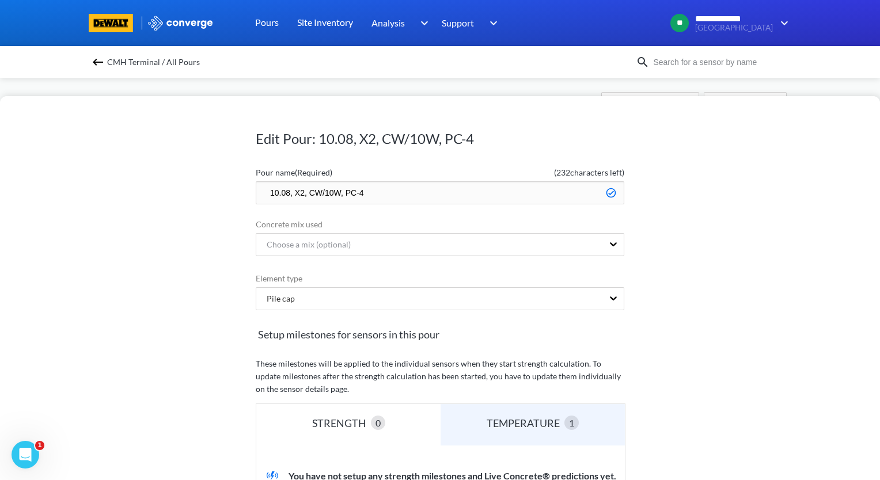
drag, startPoint x: 284, startPoint y: 187, endPoint x: 245, endPoint y: 195, distance: 39.9
click at [245, 195] on div "Edit Pour: 10.08, X2, CW/10W, PC-4 Pour name (Required) ( 232 characters left) …" at bounding box center [440, 288] width 880 height 384
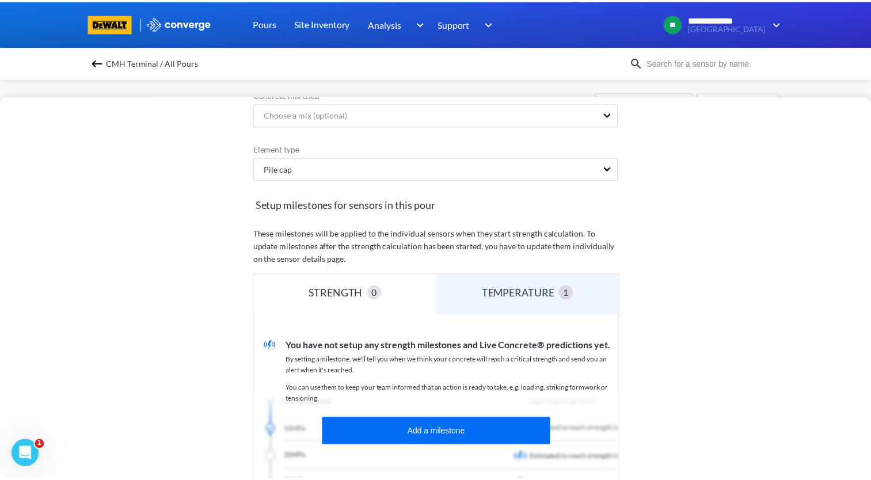
scroll to position [285, 0]
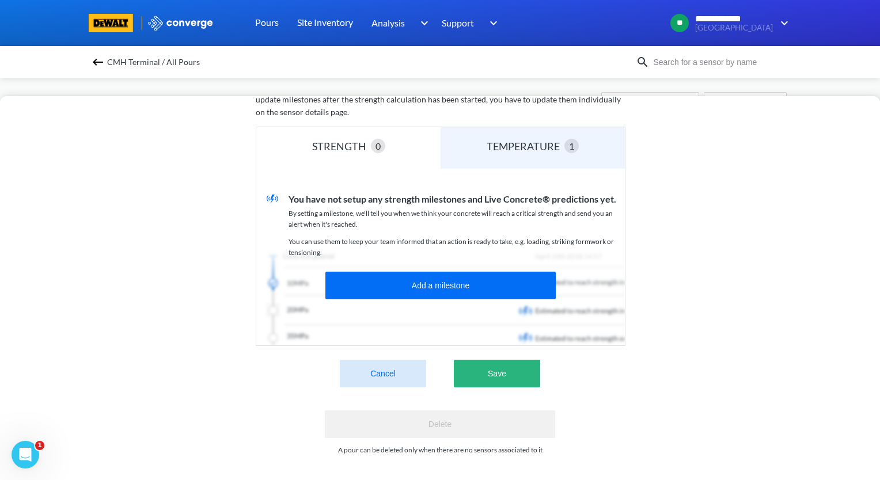
type input "NA, X2, CW/10W, PC-4"
click at [509, 362] on button "Save" at bounding box center [497, 374] width 86 height 28
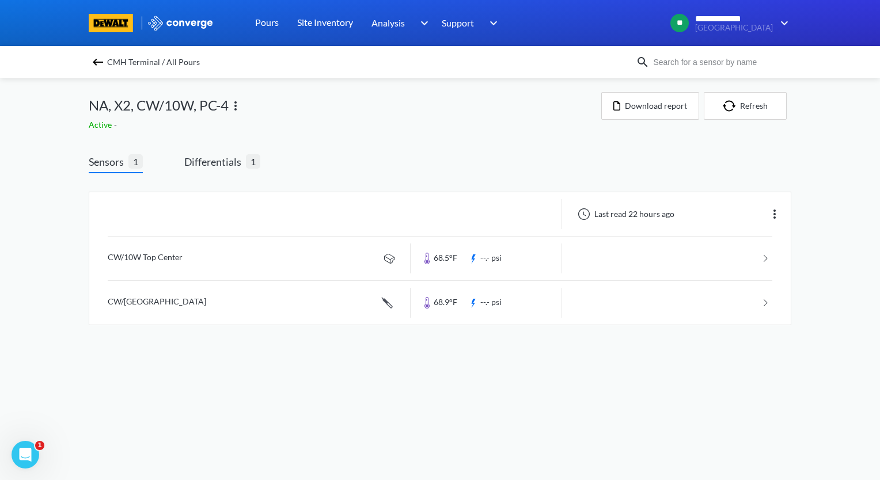
click at [100, 60] on img at bounding box center [98, 62] width 14 height 14
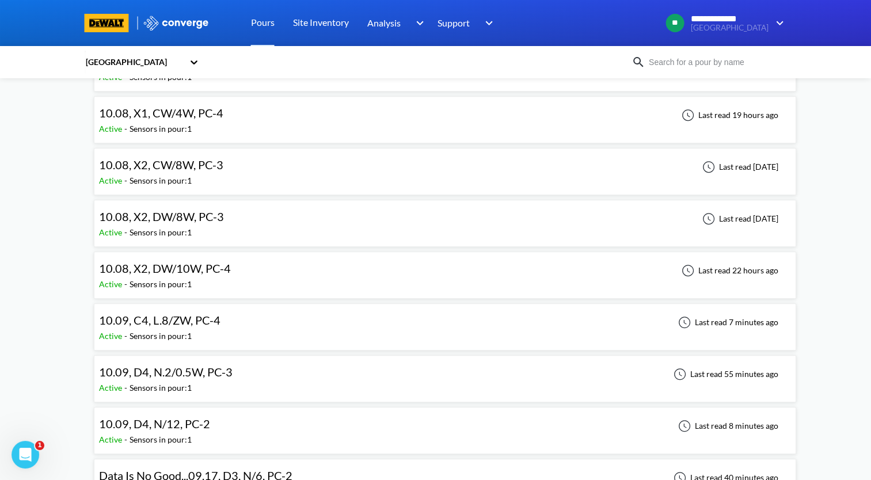
scroll to position [518, 0]
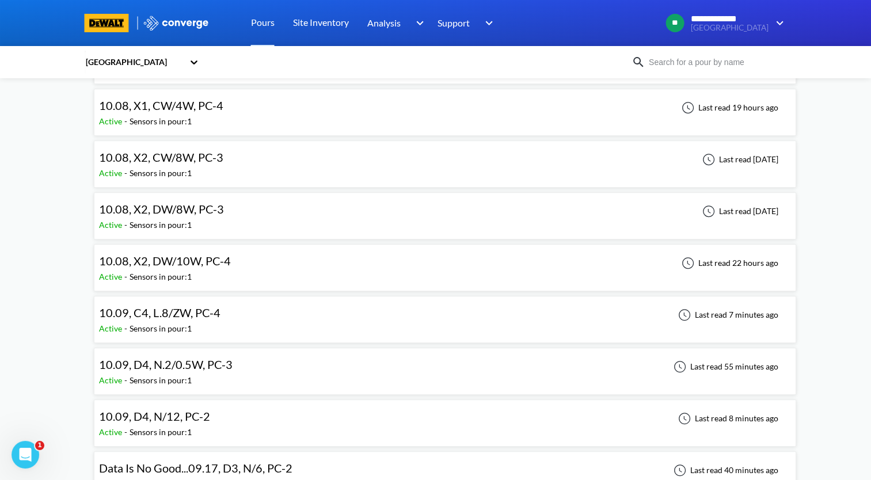
click at [245, 262] on div "10.08, X2, DW/10W, PC-4 Active - Sensors in pour: 1 Last read 22 hours ago" at bounding box center [445, 267] width 692 height 37
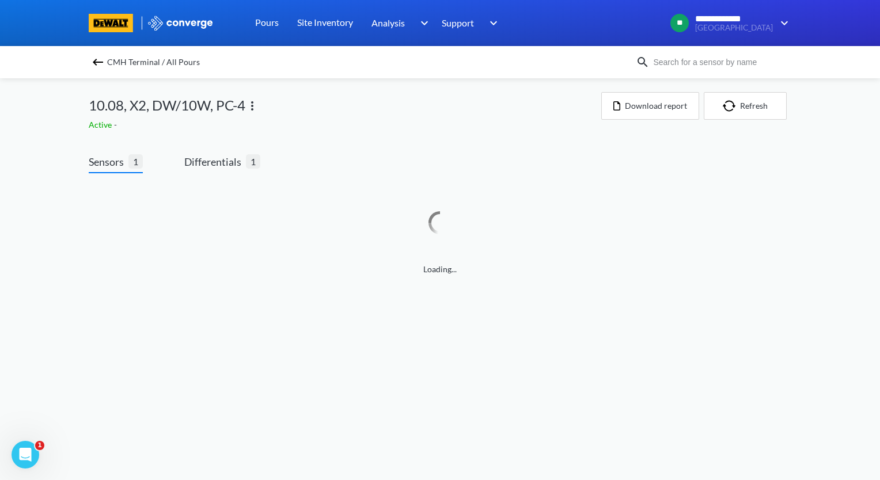
click at [256, 106] on img at bounding box center [252, 106] width 14 height 14
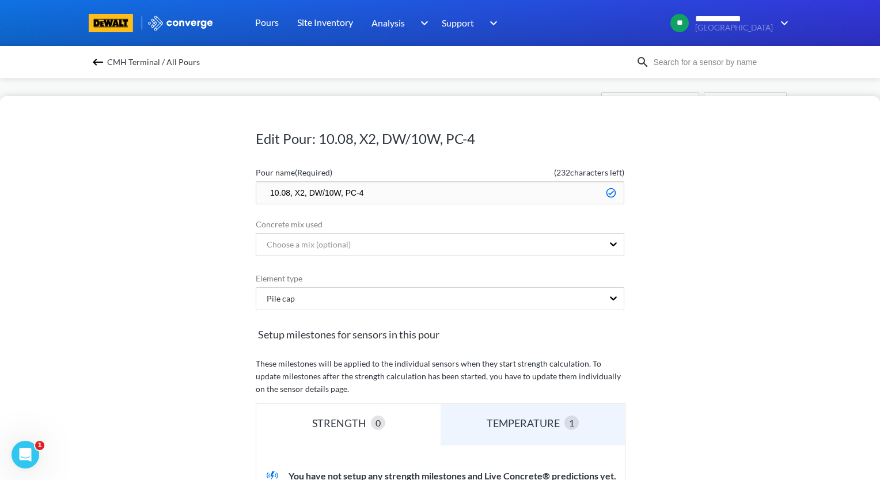
drag, startPoint x: 283, startPoint y: 192, endPoint x: 210, endPoint y: 200, distance: 74.1
click at [210, 200] on div "Edit Pour: 10.08, X2, DW/10W, PC-4 Pour name (Required) ( 232 characters left) …" at bounding box center [440, 288] width 880 height 384
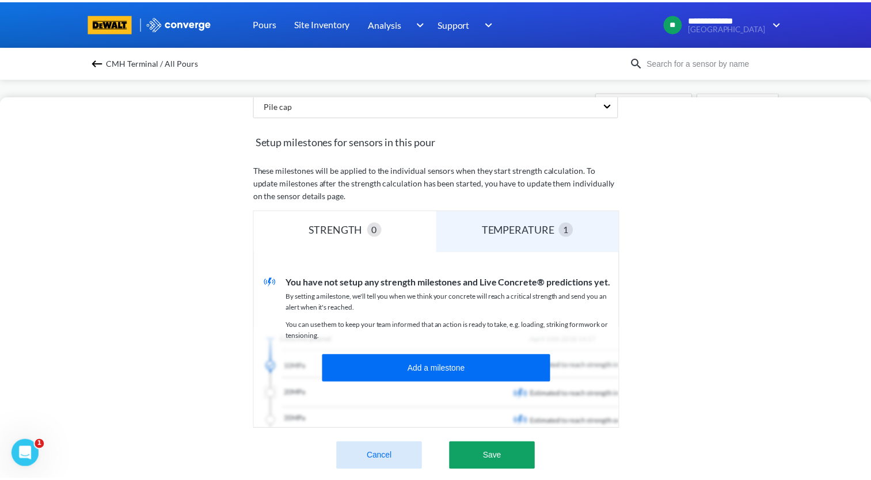
scroll to position [285, 0]
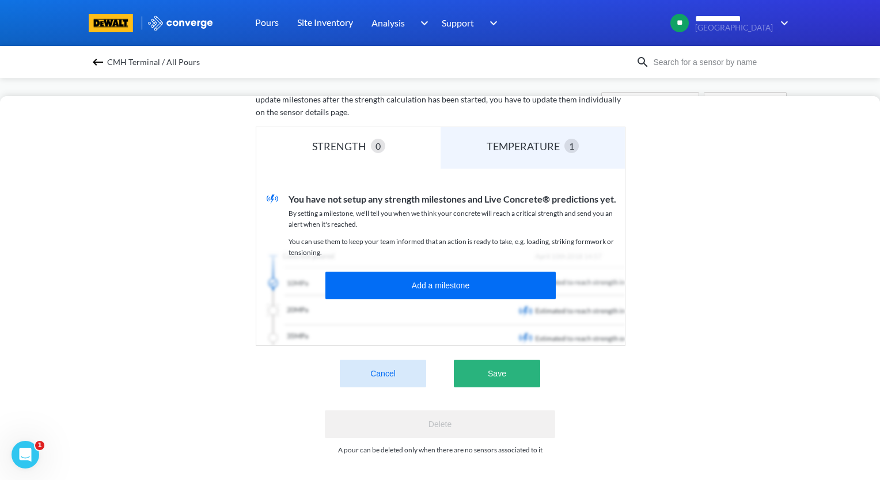
type input "NA, X2, DW/10W, PC-4"
click at [515, 377] on button "Save" at bounding box center [497, 374] width 86 height 28
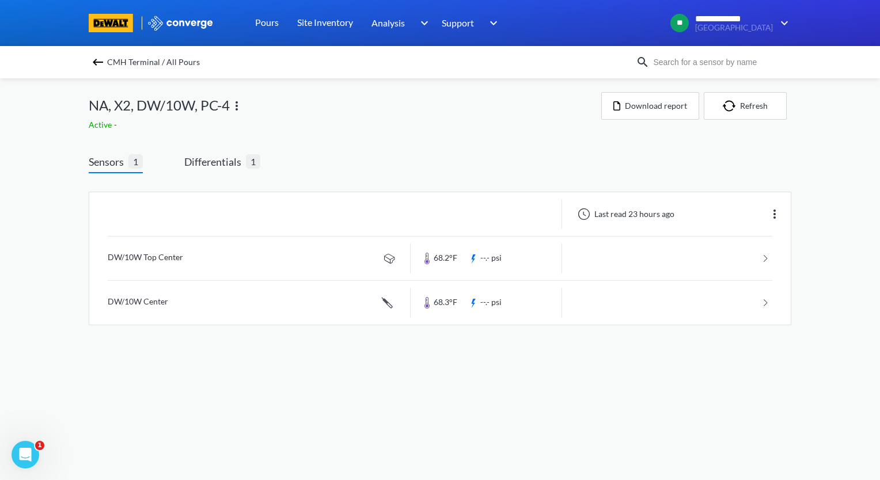
click at [103, 59] on img at bounding box center [98, 62] width 14 height 14
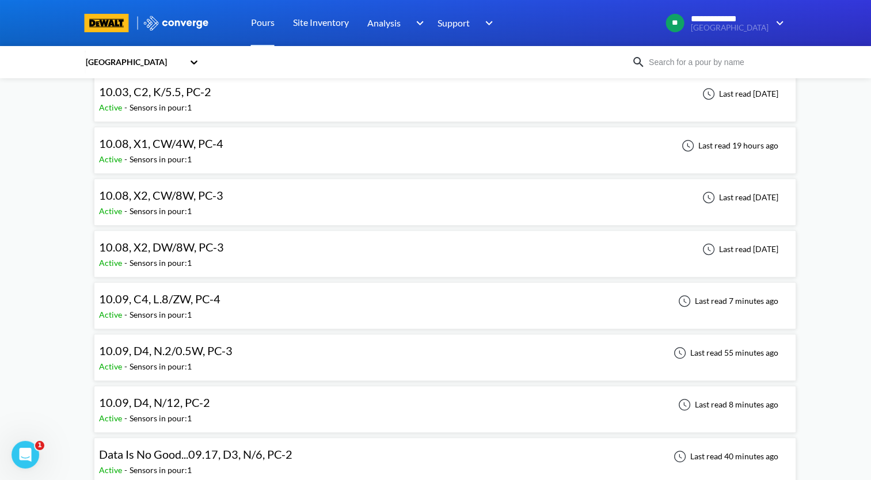
scroll to position [461, 0]
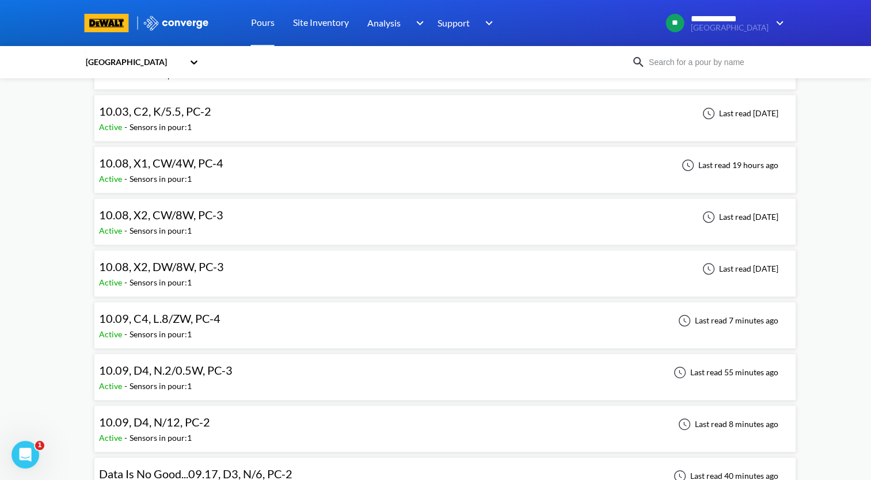
click at [367, 229] on div "10.08, X2, CW/8W, PC-3 Active - Sensors in pour: 1 Last read [DATE]" at bounding box center [445, 221] width 692 height 37
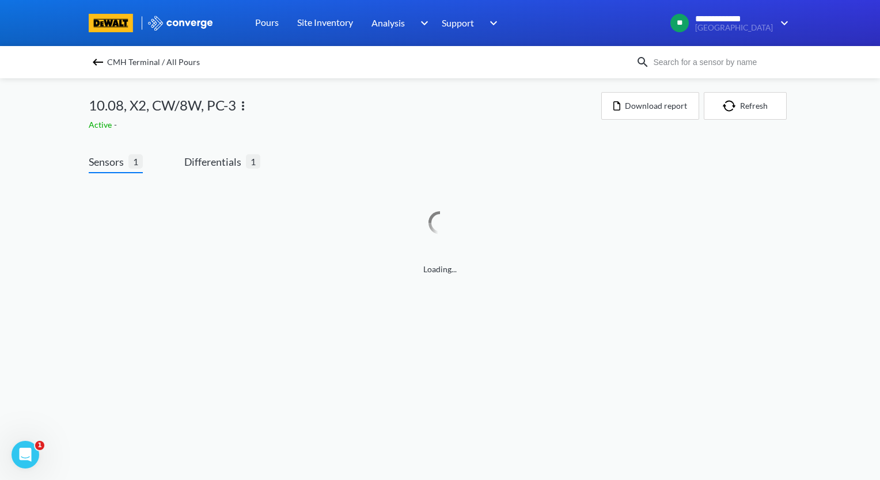
click at [245, 104] on img at bounding box center [243, 106] width 14 height 14
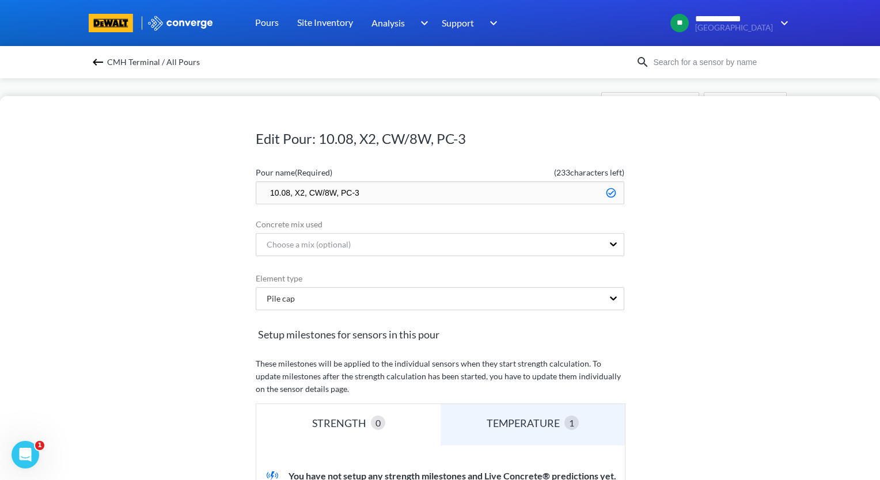
click at [284, 194] on input "10.08, X2, CW/8W, PC-3" at bounding box center [440, 192] width 368 height 23
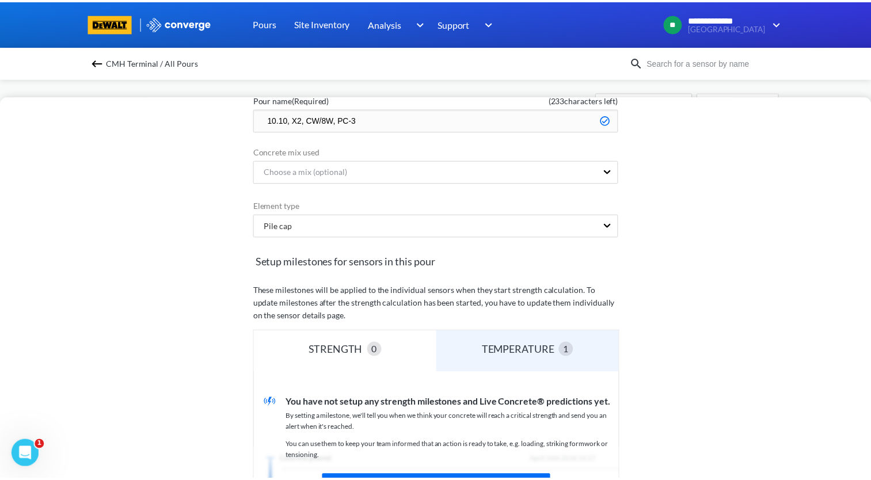
scroll to position [285, 0]
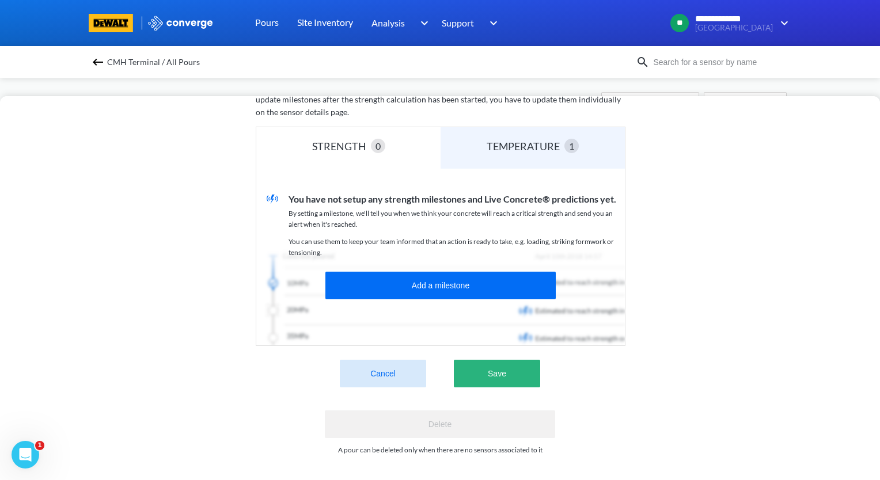
type input "10.10, X2, CW/8W, PC-3"
click at [498, 365] on button "Save" at bounding box center [497, 374] width 86 height 28
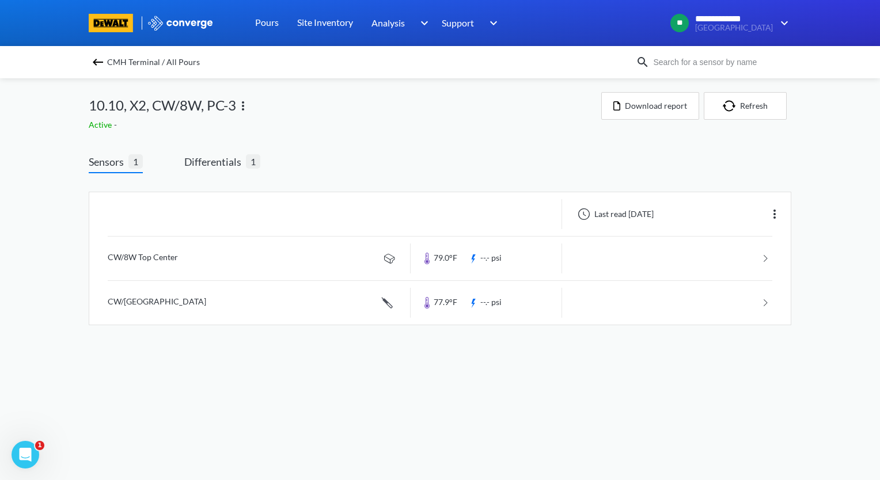
click at [97, 61] on img at bounding box center [98, 62] width 14 height 14
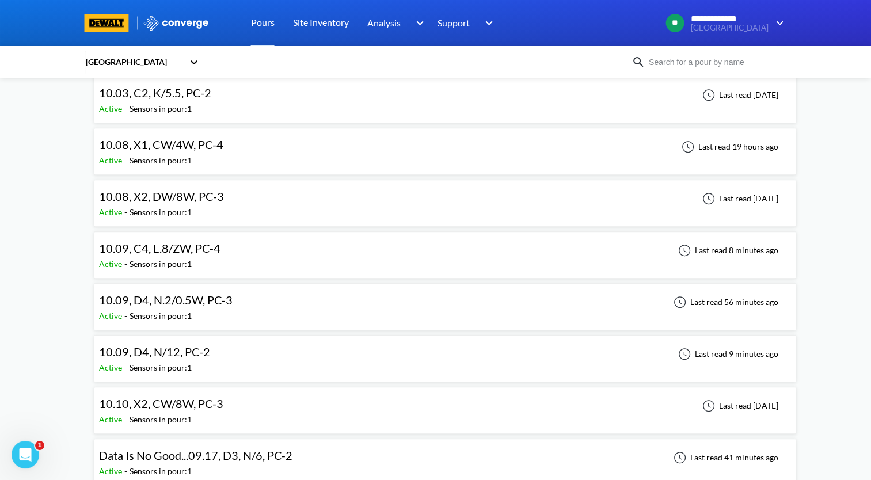
scroll to position [461, 0]
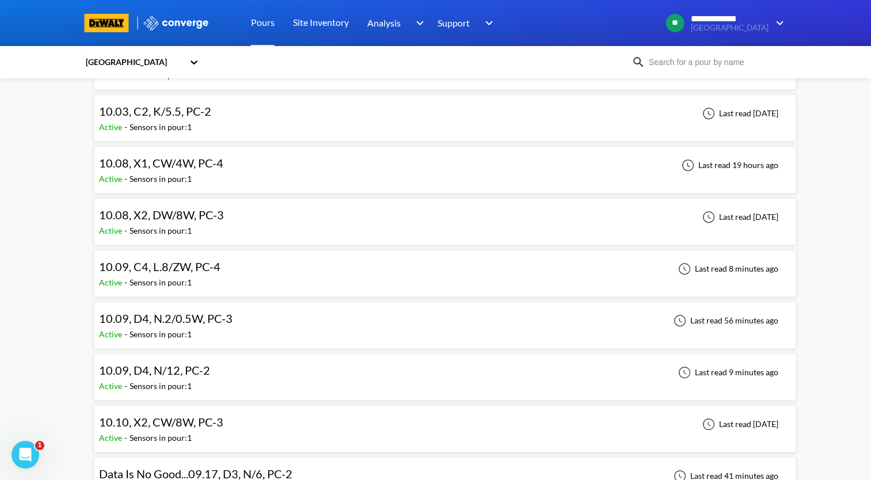
click at [244, 213] on div "10.08, X2, DW/8W, PC-3 Active - Sensors in pour: 1 Last read [DATE]" at bounding box center [445, 221] width 692 height 37
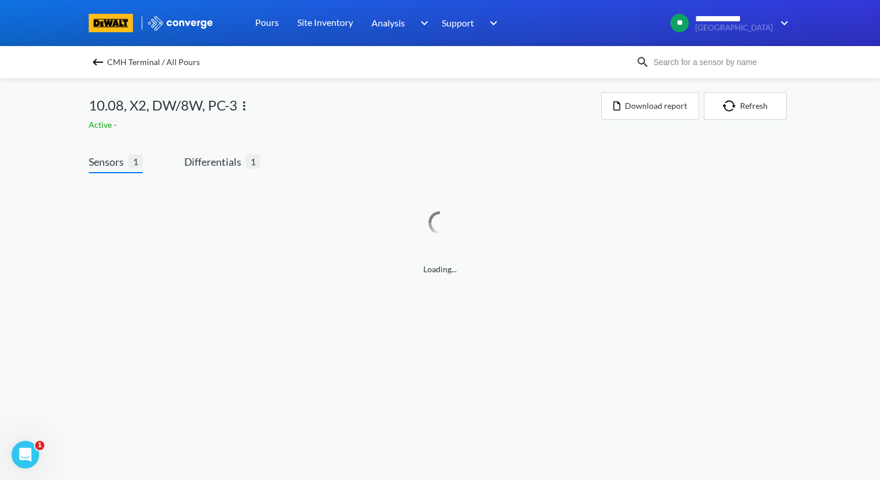
click at [245, 107] on img at bounding box center [244, 106] width 14 height 14
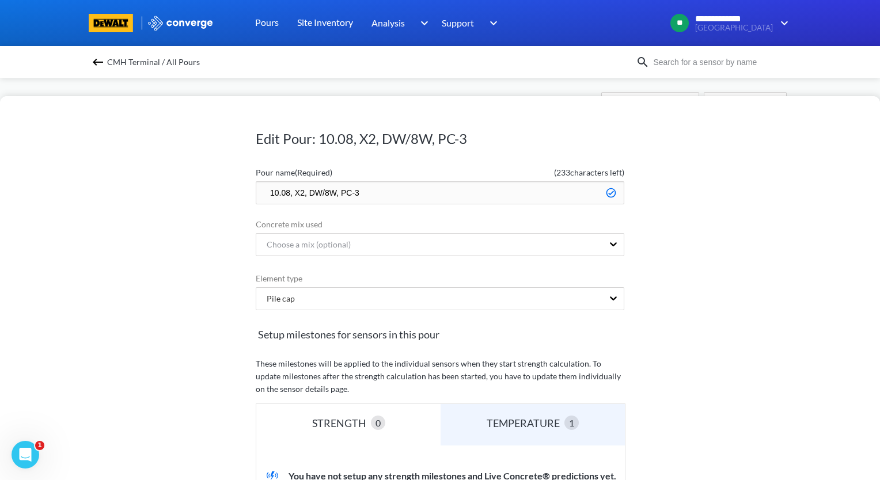
drag, startPoint x: 283, startPoint y: 190, endPoint x: 291, endPoint y: 204, distance: 15.7
click at [283, 192] on input "10.08, X2, DW/8W, PC-3" at bounding box center [440, 192] width 368 height 23
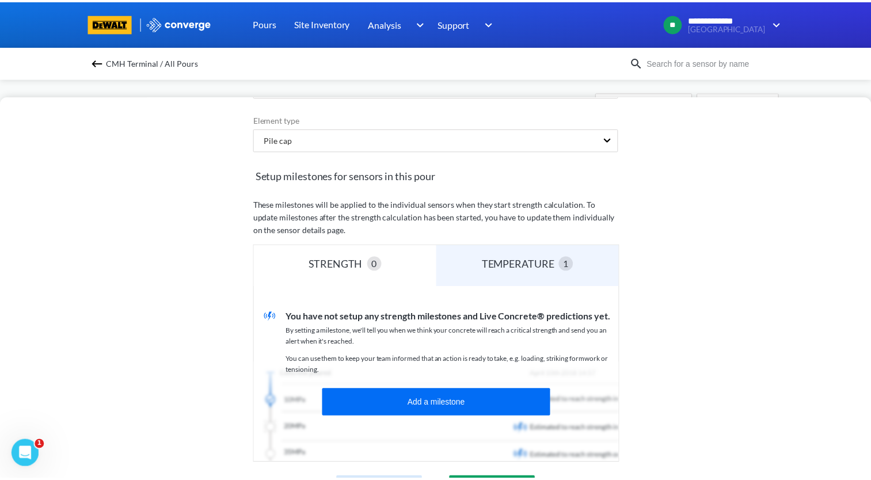
scroll to position [285, 0]
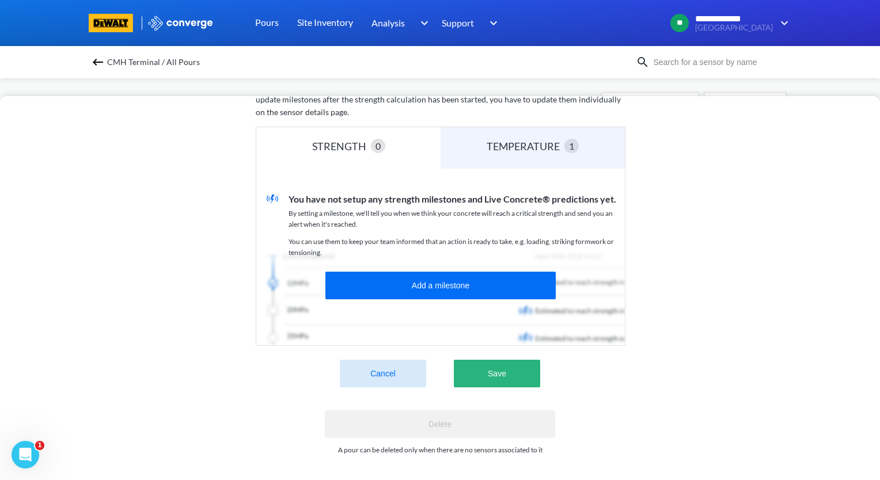
type input "10.10, X2, DW/8W, PC-3"
click at [502, 371] on button "Save" at bounding box center [497, 374] width 86 height 28
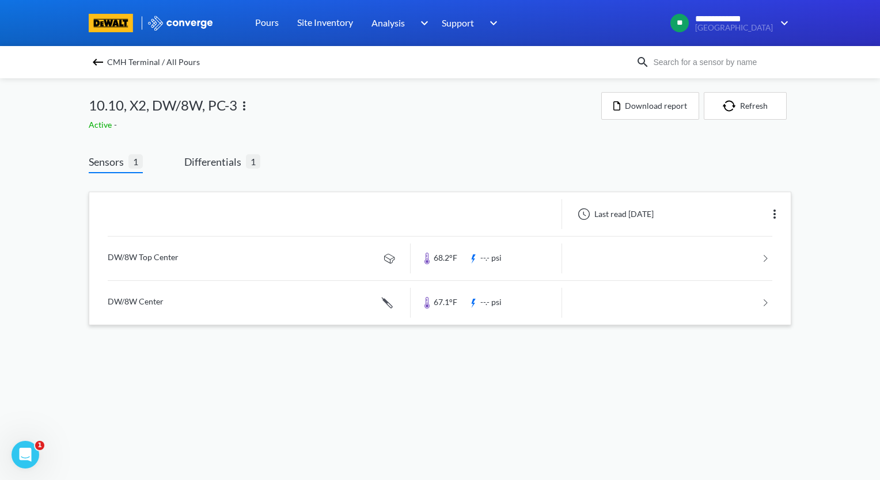
click at [778, 218] on img at bounding box center [774, 214] width 14 height 14
click at [851, 174] on div "**********" at bounding box center [440, 174] width 880 height 348
click at [97, 63] on img at bounding box center [98, 62] width 14 height 14
